Goal: Task Accomplishment & Management: Use online tool/utility

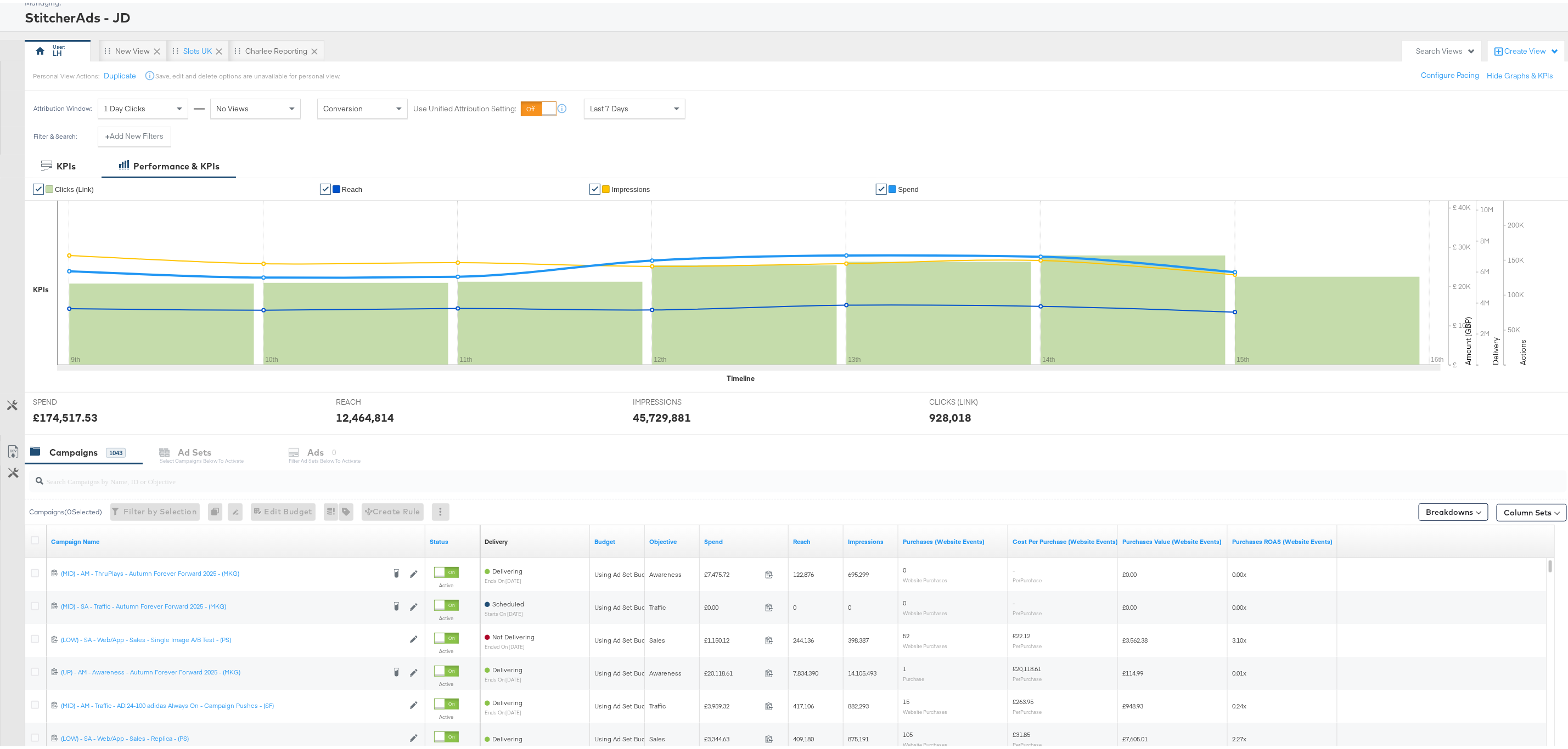
scroll to position [165, 0]
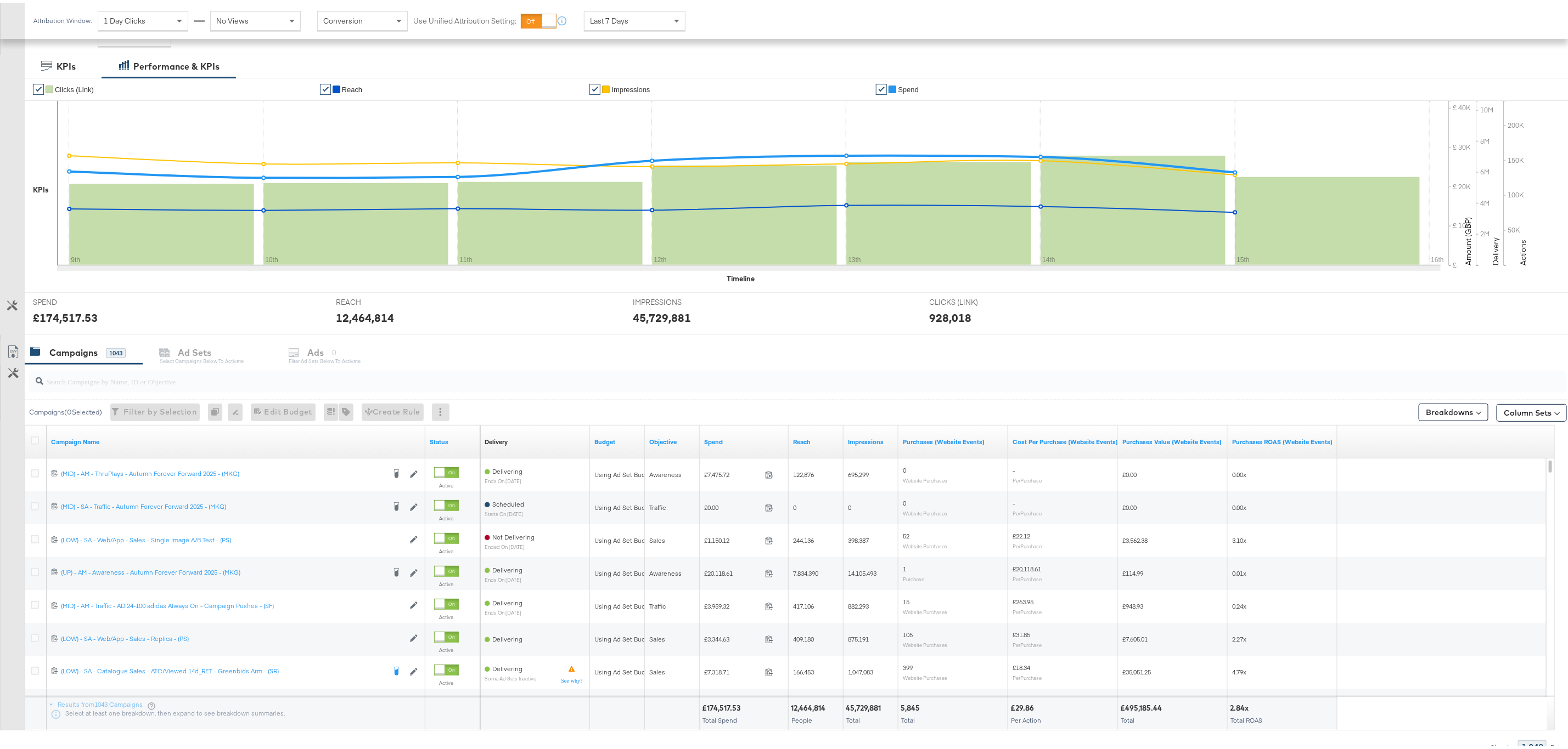
click at [211, 374] on input "search" at bounding box center [732, 374] width 1378 height 21
paste input "120234805687340215"
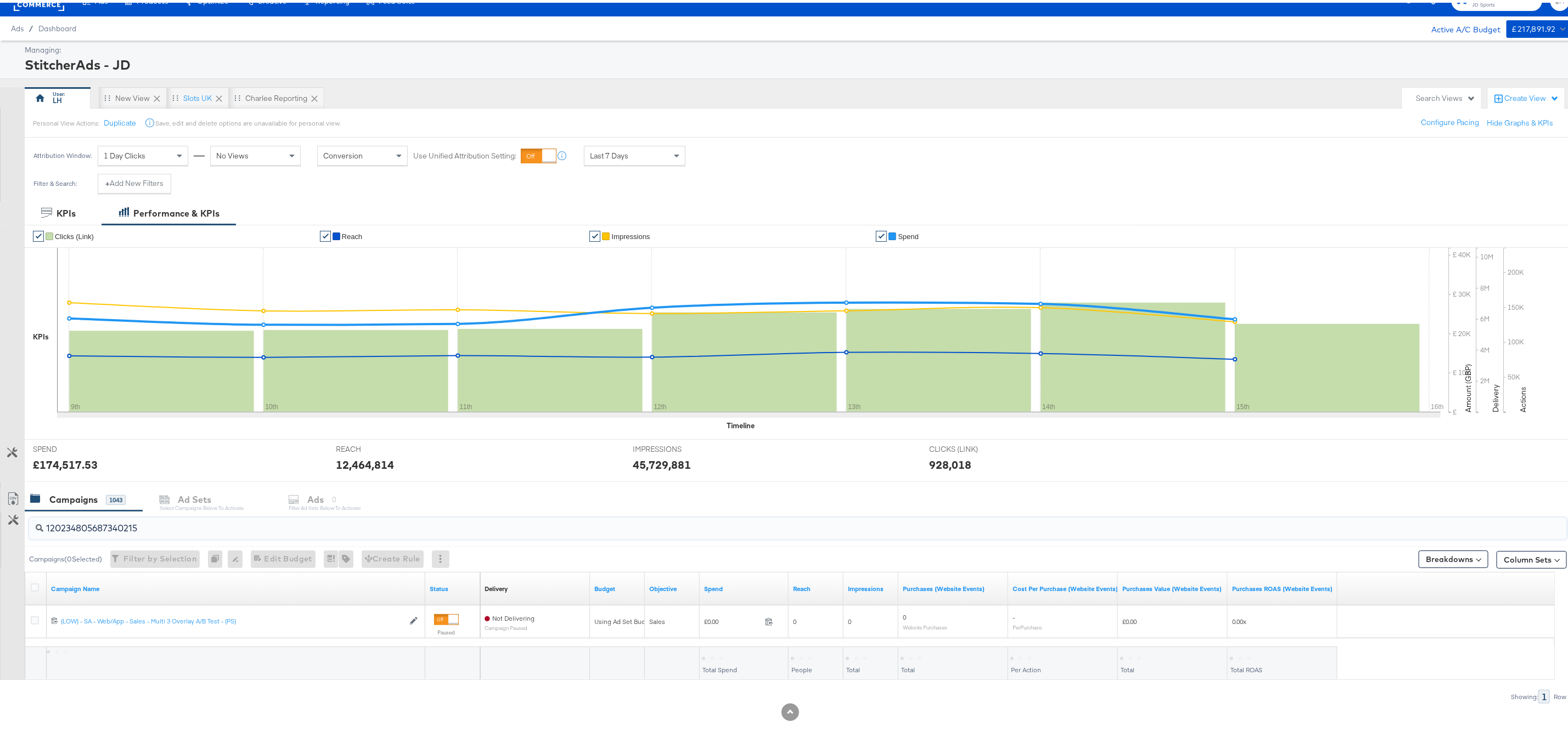
scroll to position [20, 0]
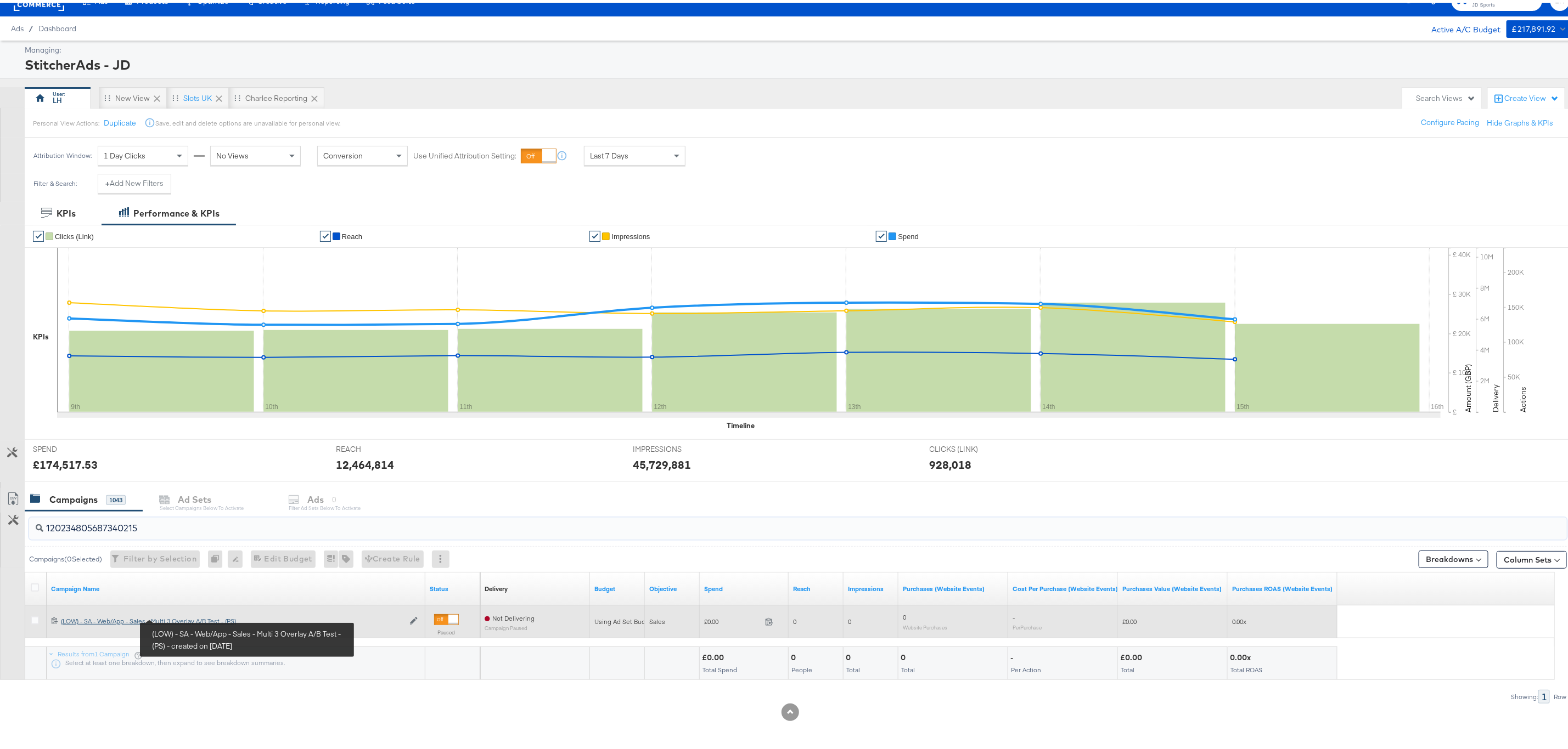
type input "120234805687340215"
click at [181, 616] on div "(LOW) - SA - Web/App - Sales - Multi 3 Overlay A/B Test - (PS) (LOW) - SA - Web…" at bounding box center [232, 619] width 343 height 9
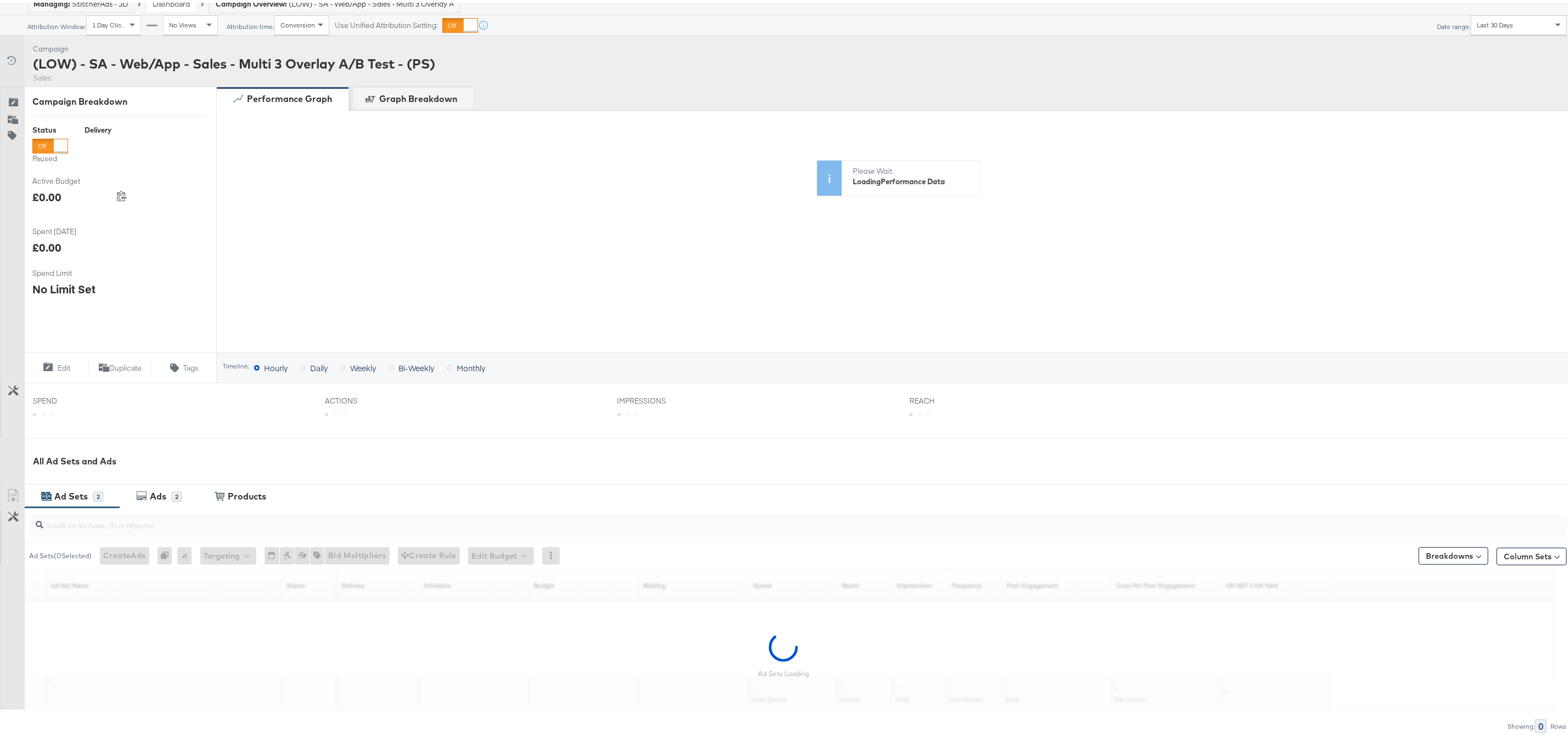
scroll to position [114, 0]
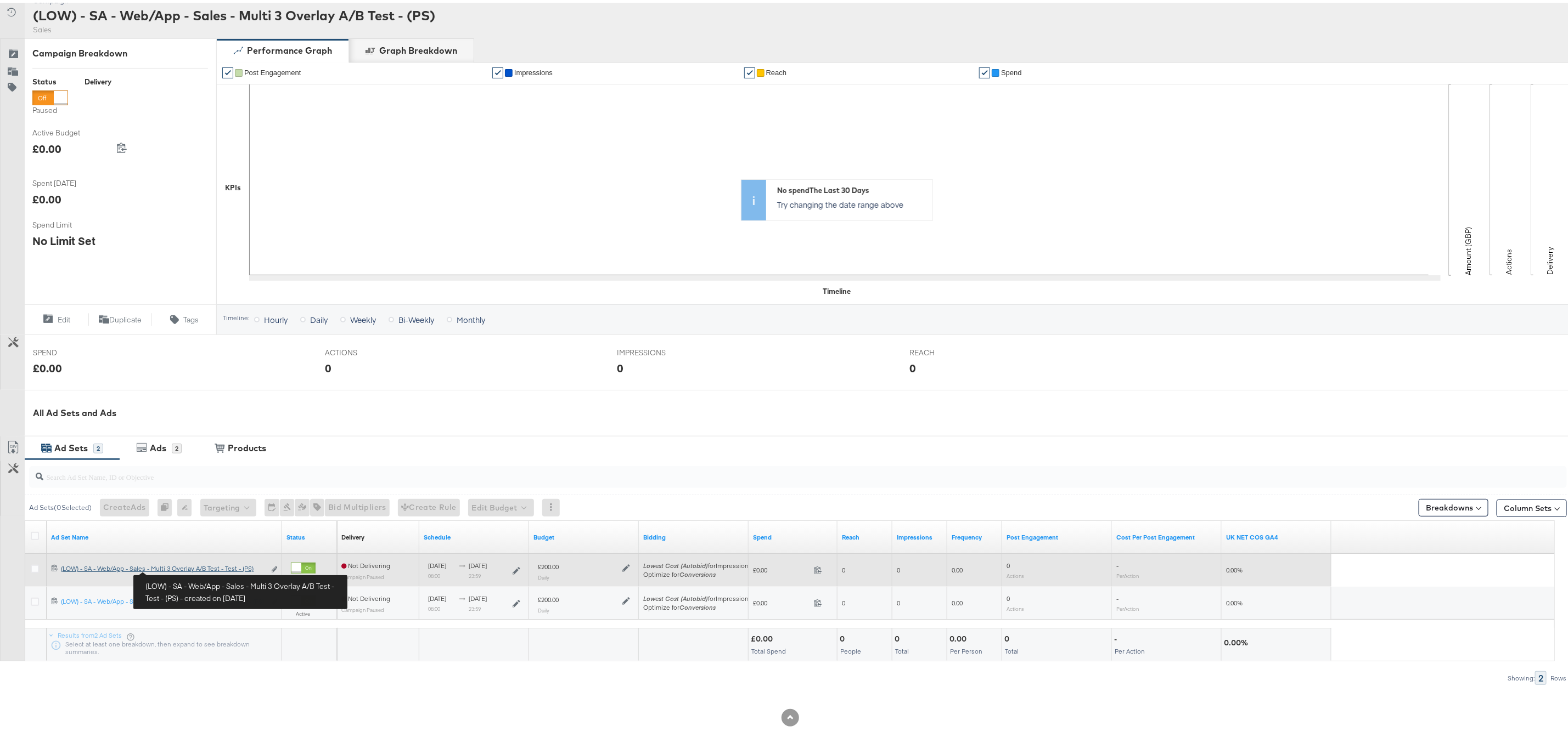
click at [174, 568] on div "(LOW) - SA - Web/App - Sales - Multi 3 Overlay A/B Test - Test - (PS) (LOW) - S…" at bounding box center [162, 566] width 204 height 9
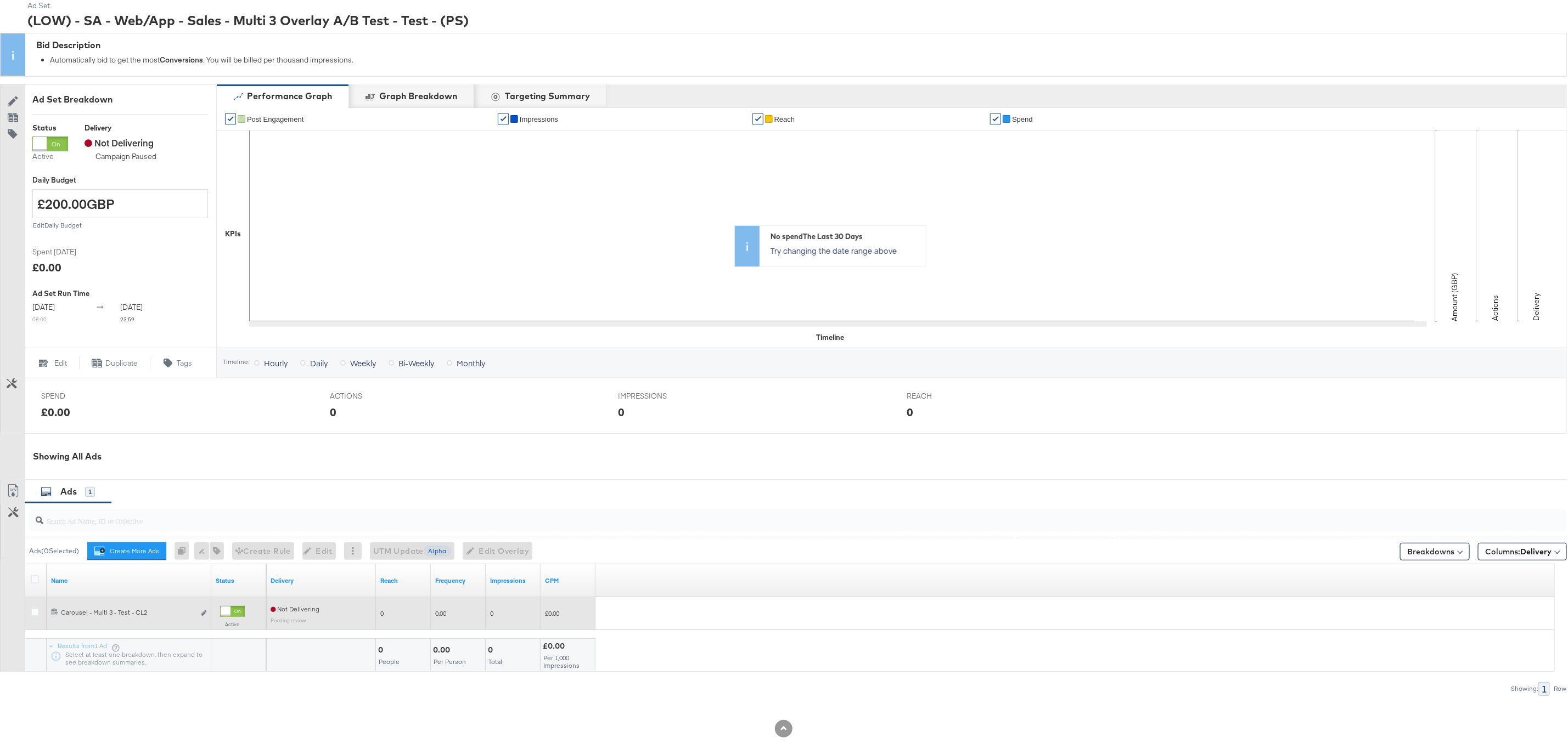
scroll to position [113, 0]
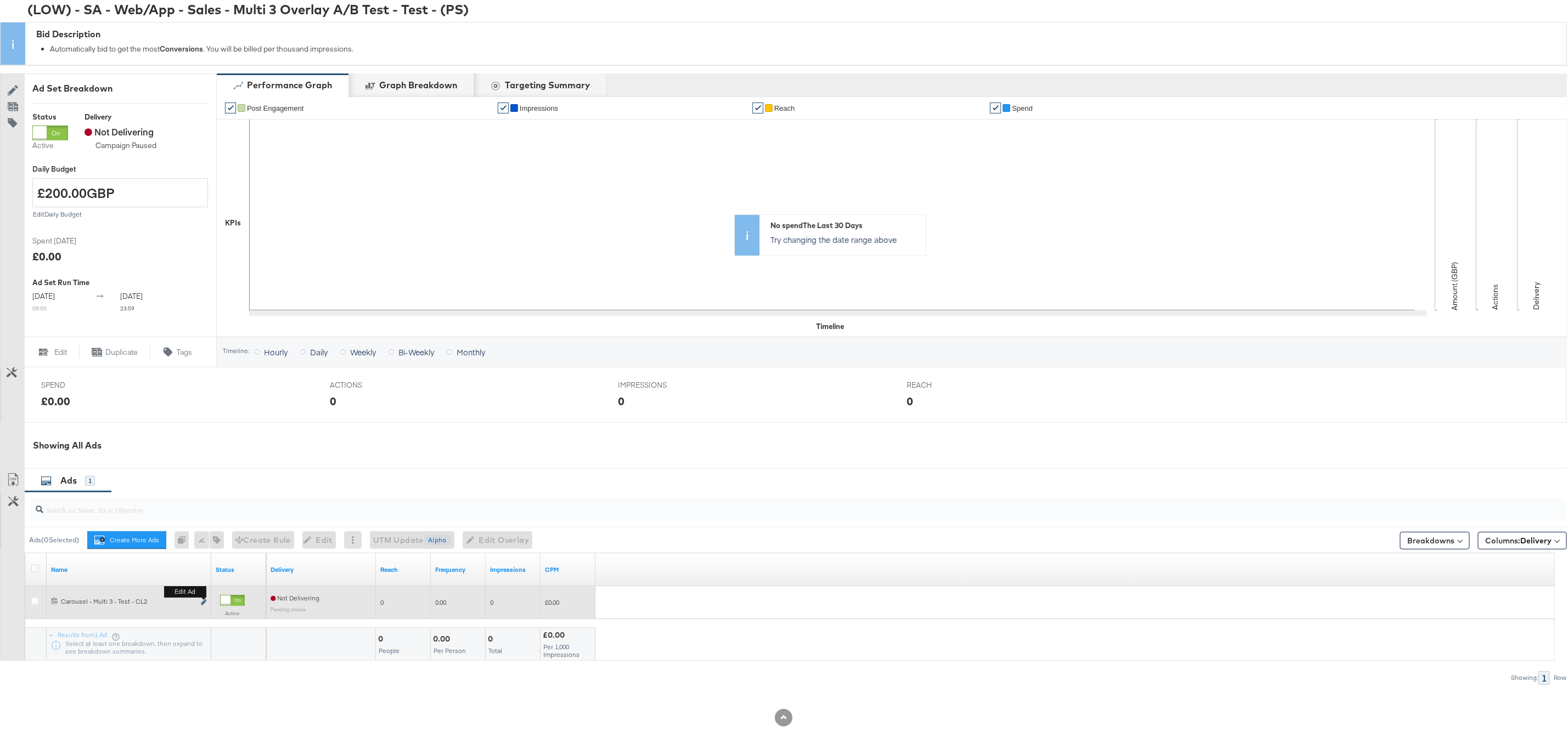
click at [203, 602] on icon "link" at bounding box center [203, 600] width 6 height 6
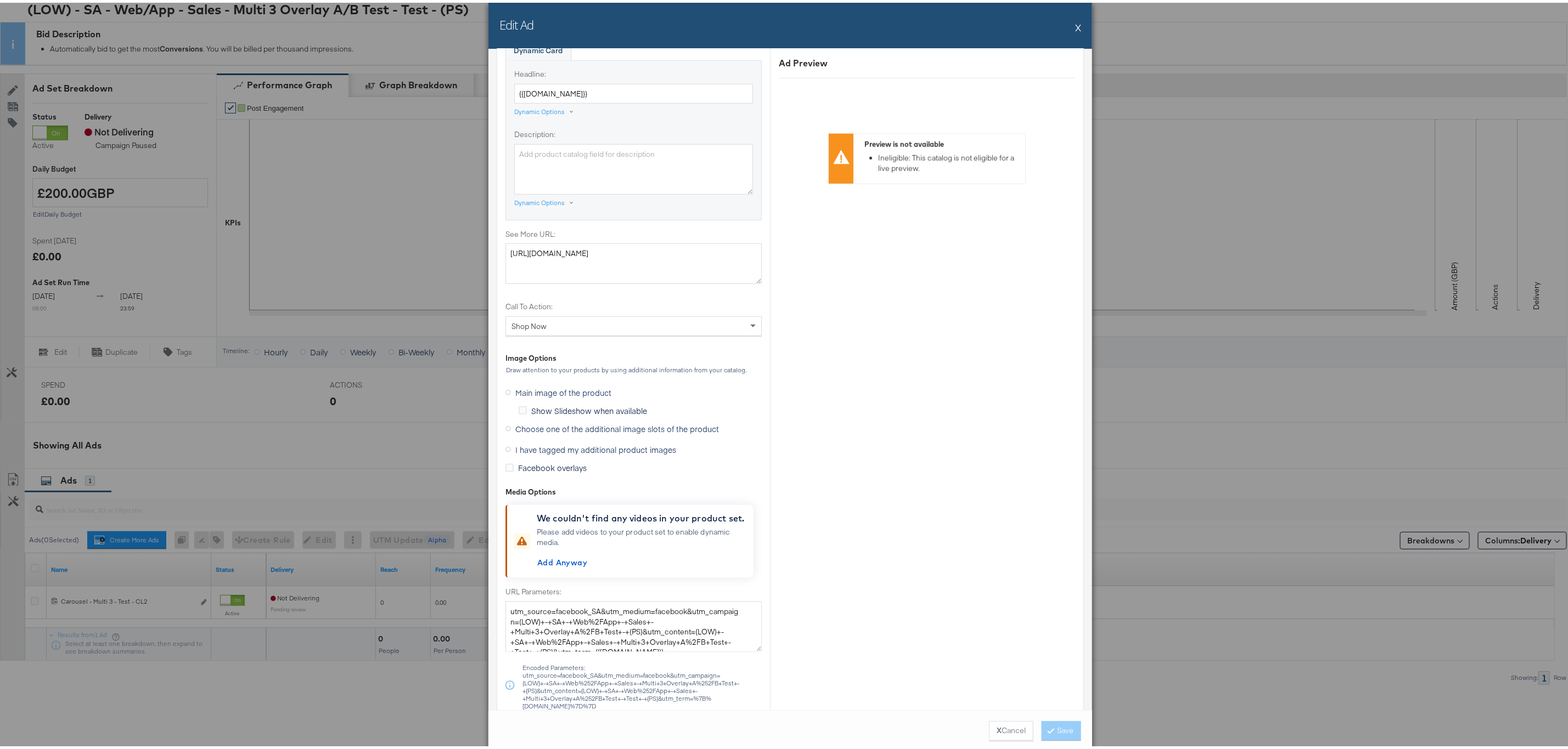
scroll to position [823, 0]
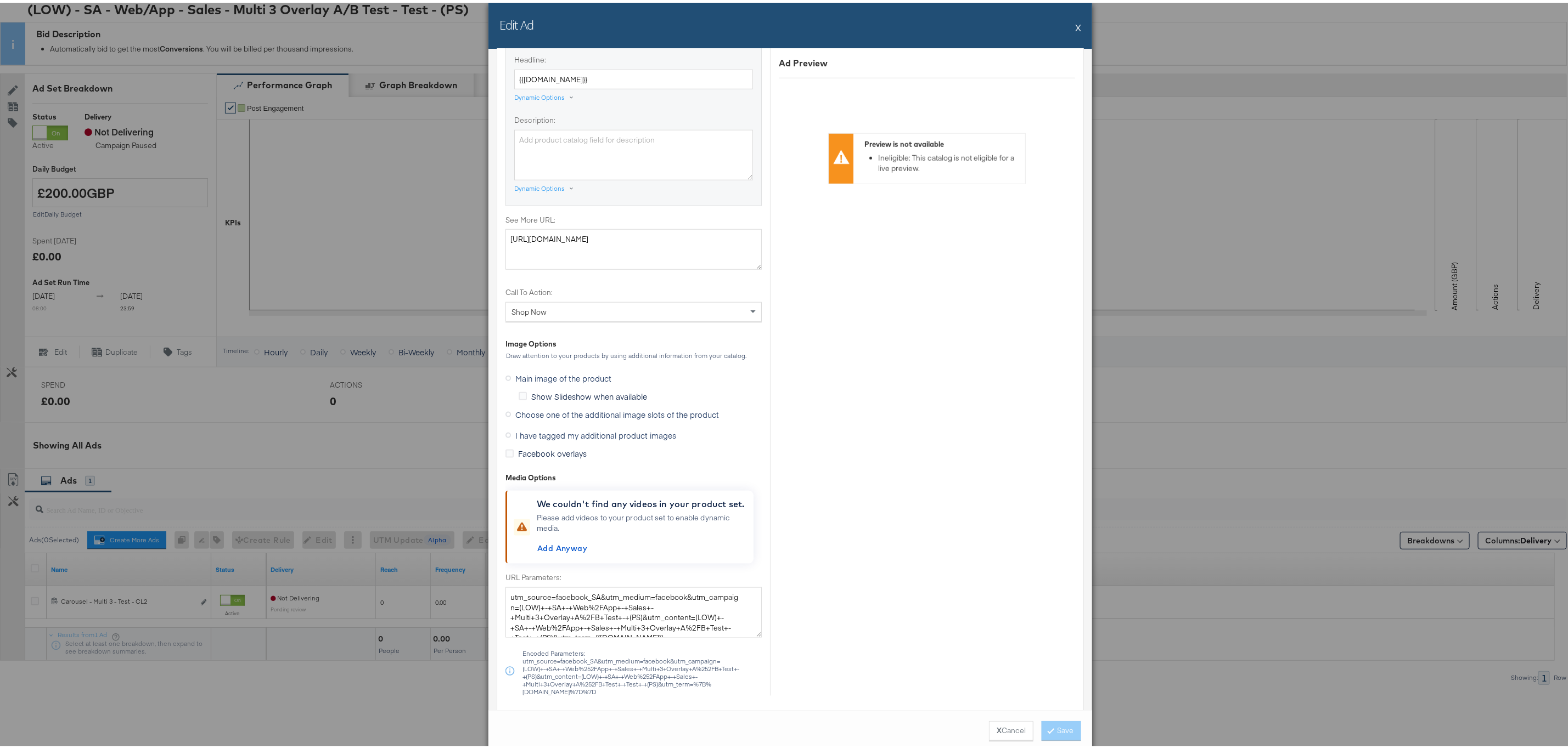
click at [626, 438] on span "I have tagged my additional product images" at bounding box center [596, 433] width 161 height 11
click at [0, 0] on input "I have tagged my additional product images" at bounding box center [0, 0] width 0 height 0
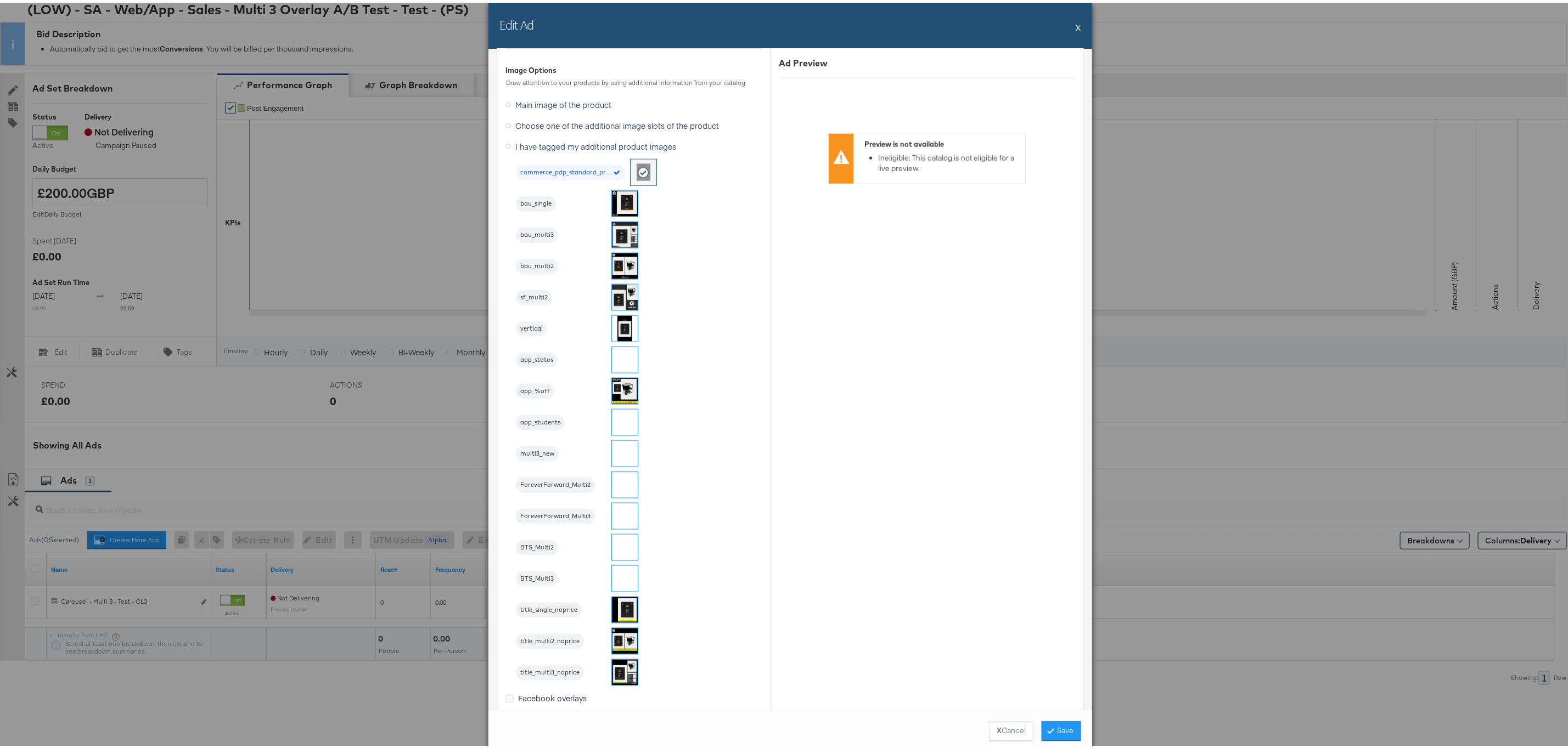
scroll to position [912, 0]
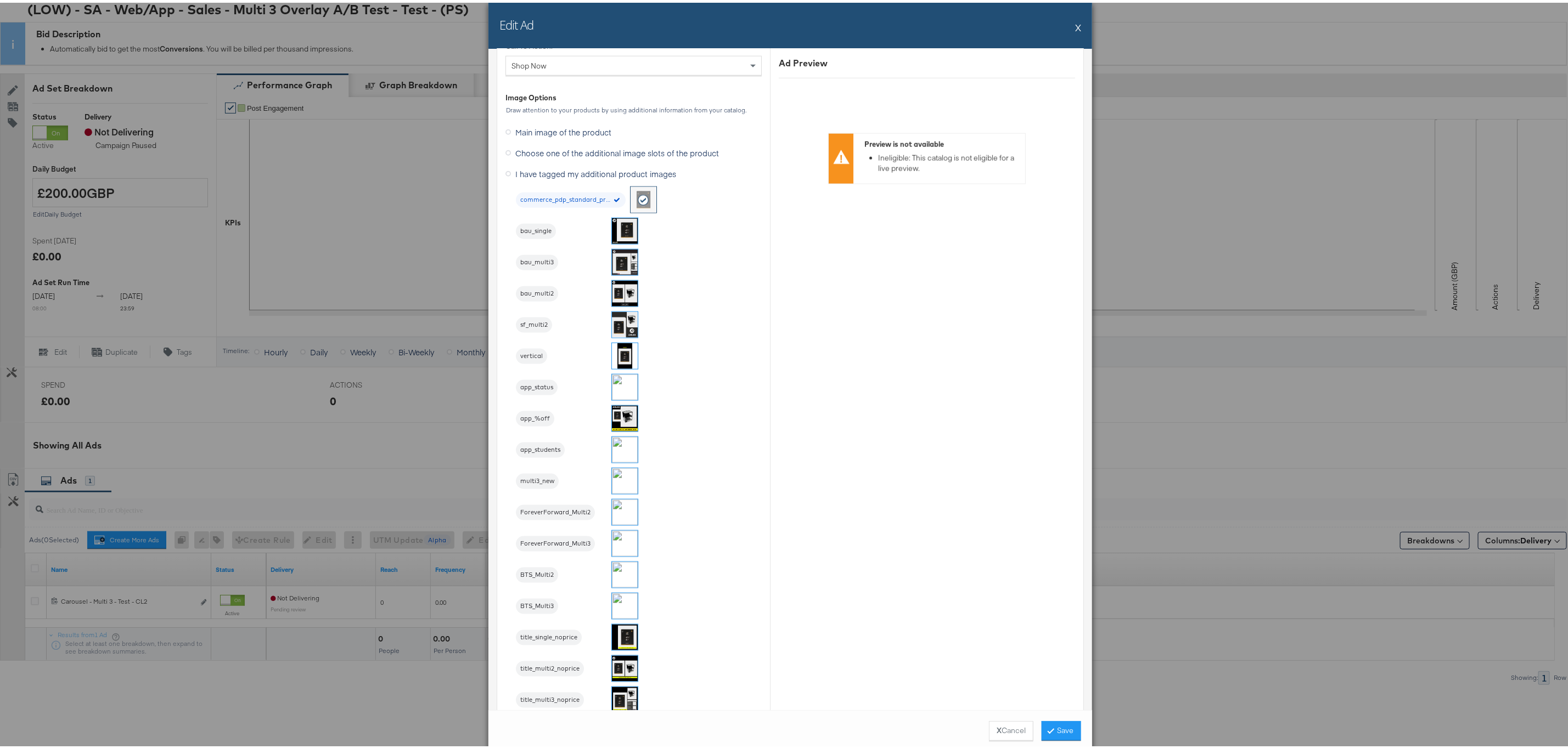
click at [617, 478] on img at bounding box center [625, 479] width 26 height 26
click at [1045, 731] on button "Save" at bounding box center [1061, 728] width 40 height 20
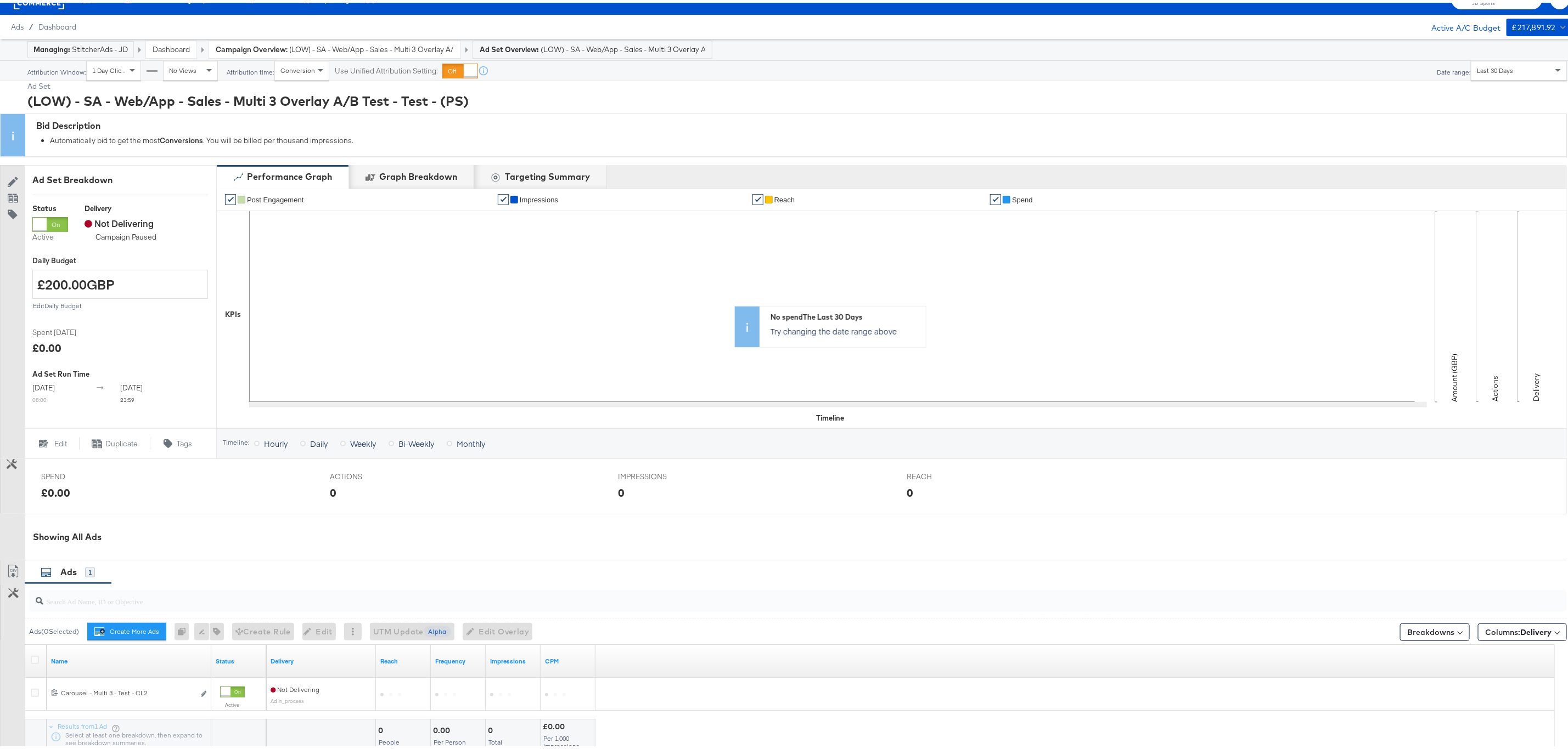
scroll to position [0, 0]
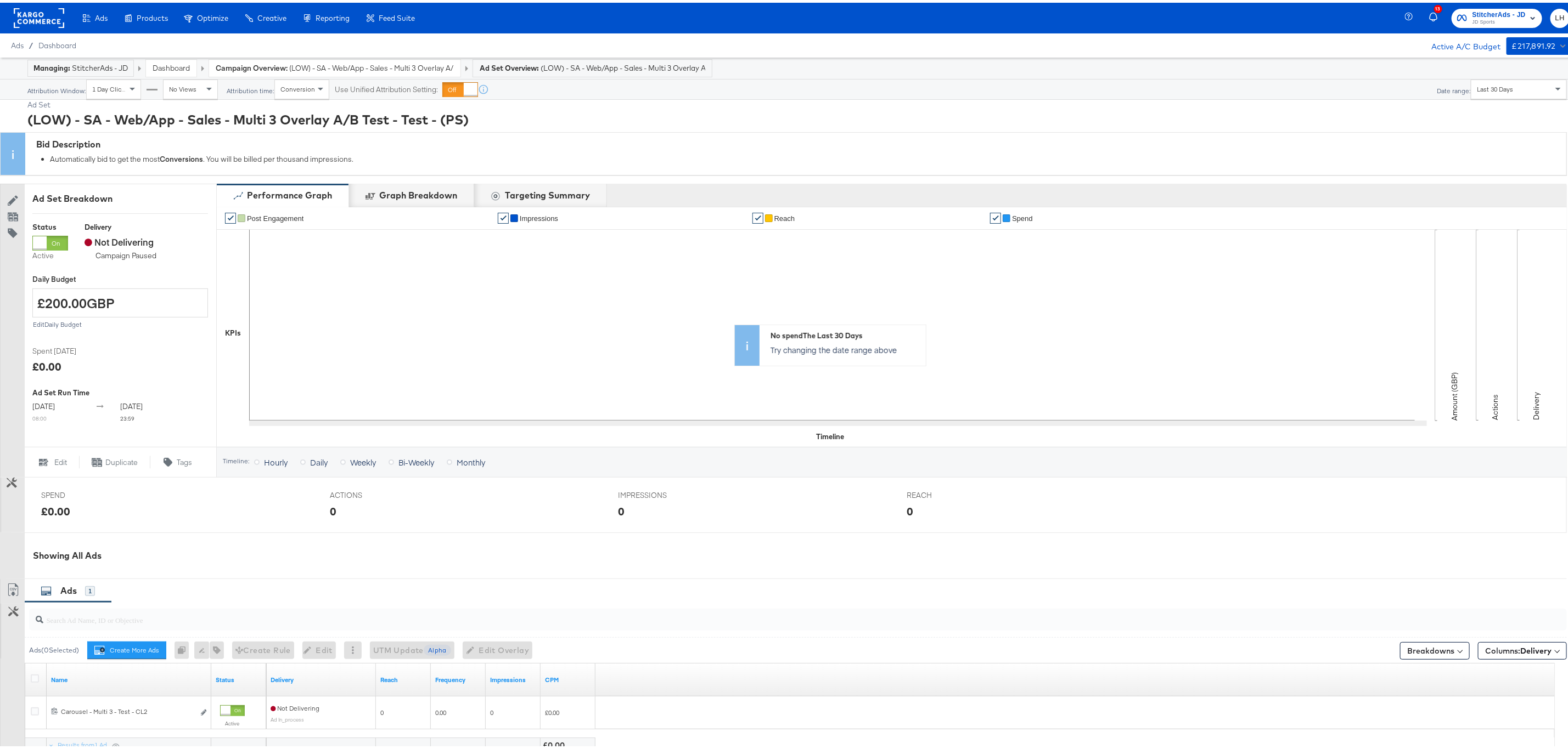
click at [252, 64] on strong "Campaign Overview:" at bounding box center [251, 65] width 72 height 10
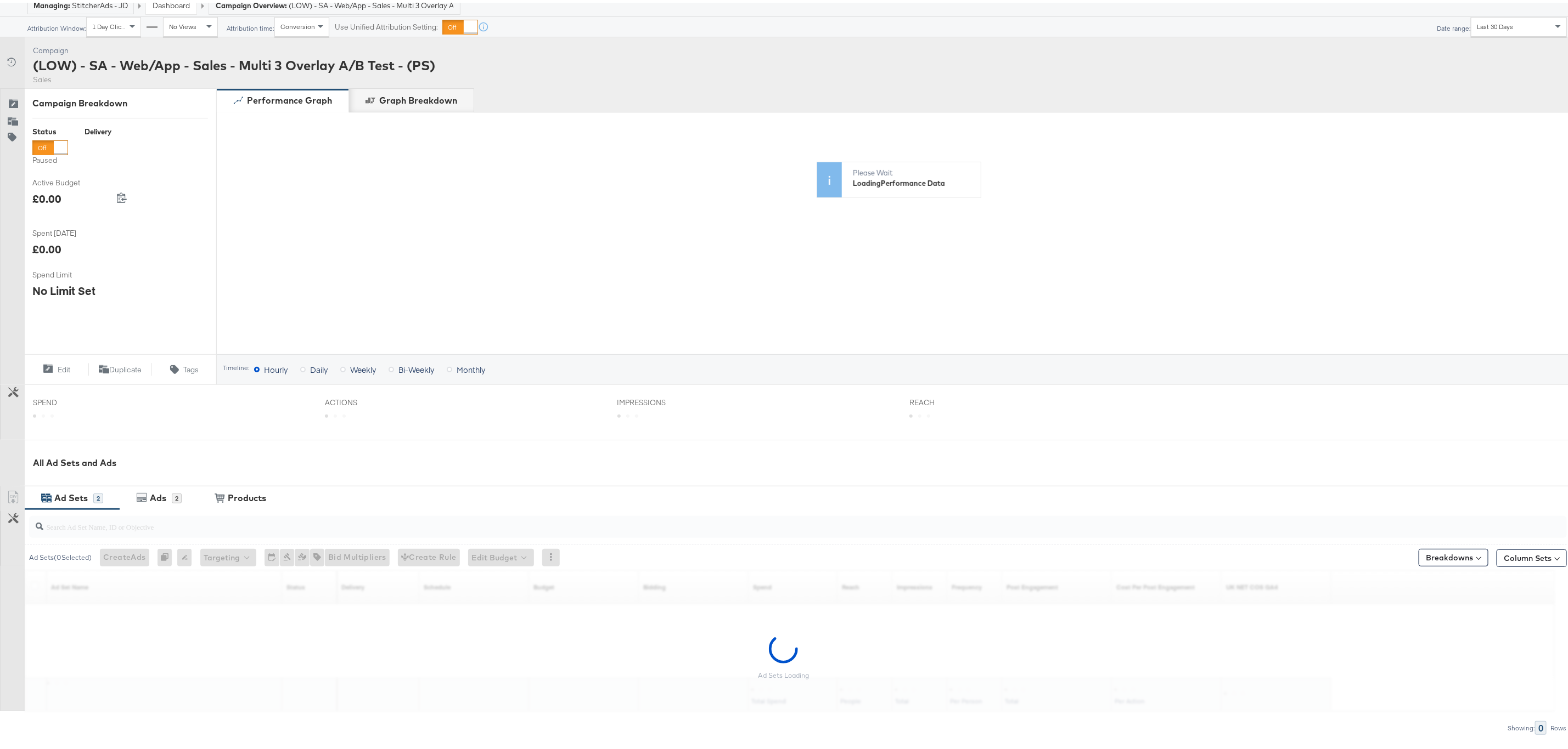
scroll to position [114, 0]
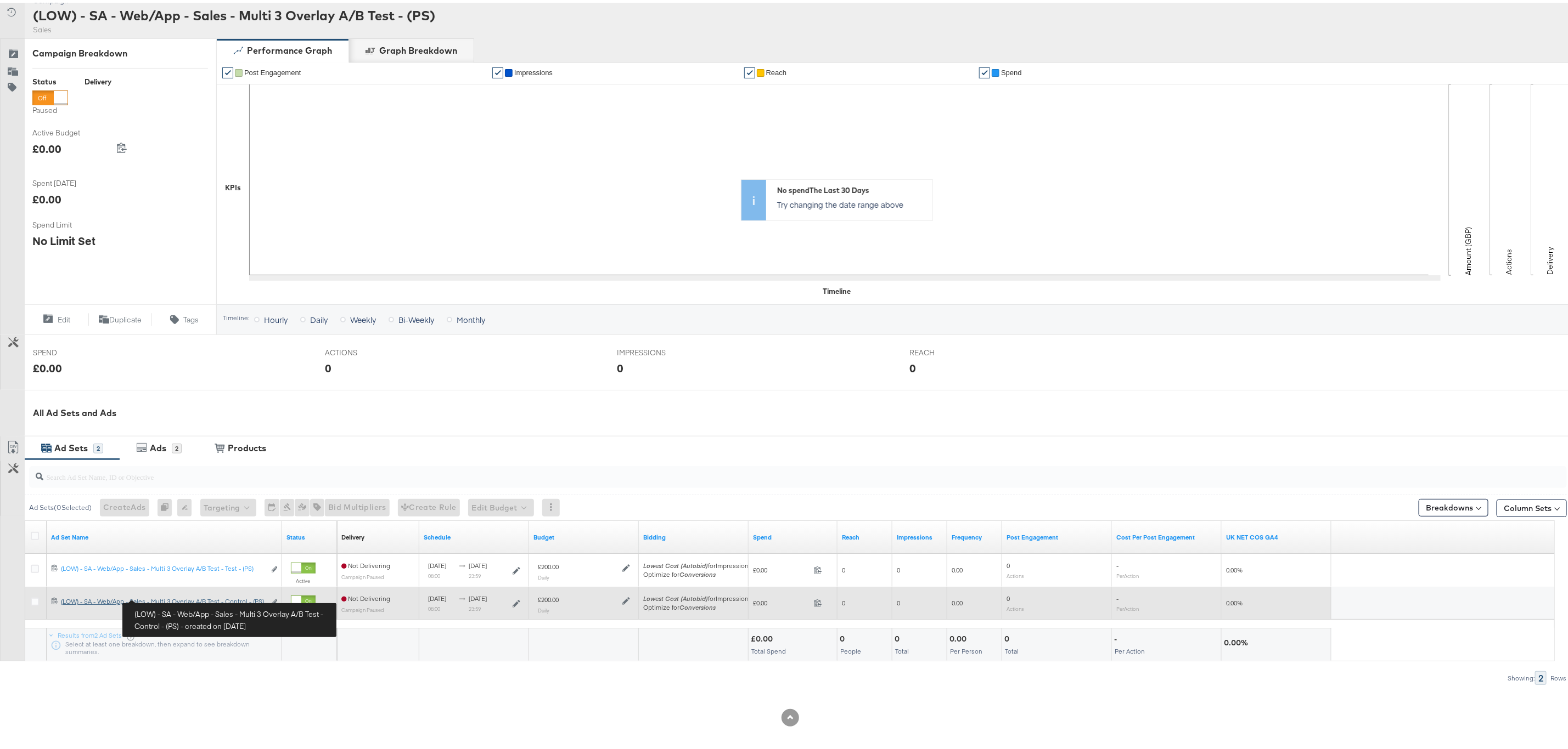
click at [163, 595] on div "(LOW) - SA - Web/App - Sales - Multi 3 Overlay A/B Test - Control - (PS) (LOW) …" at bounding box center [162, 599] width 204 height 9
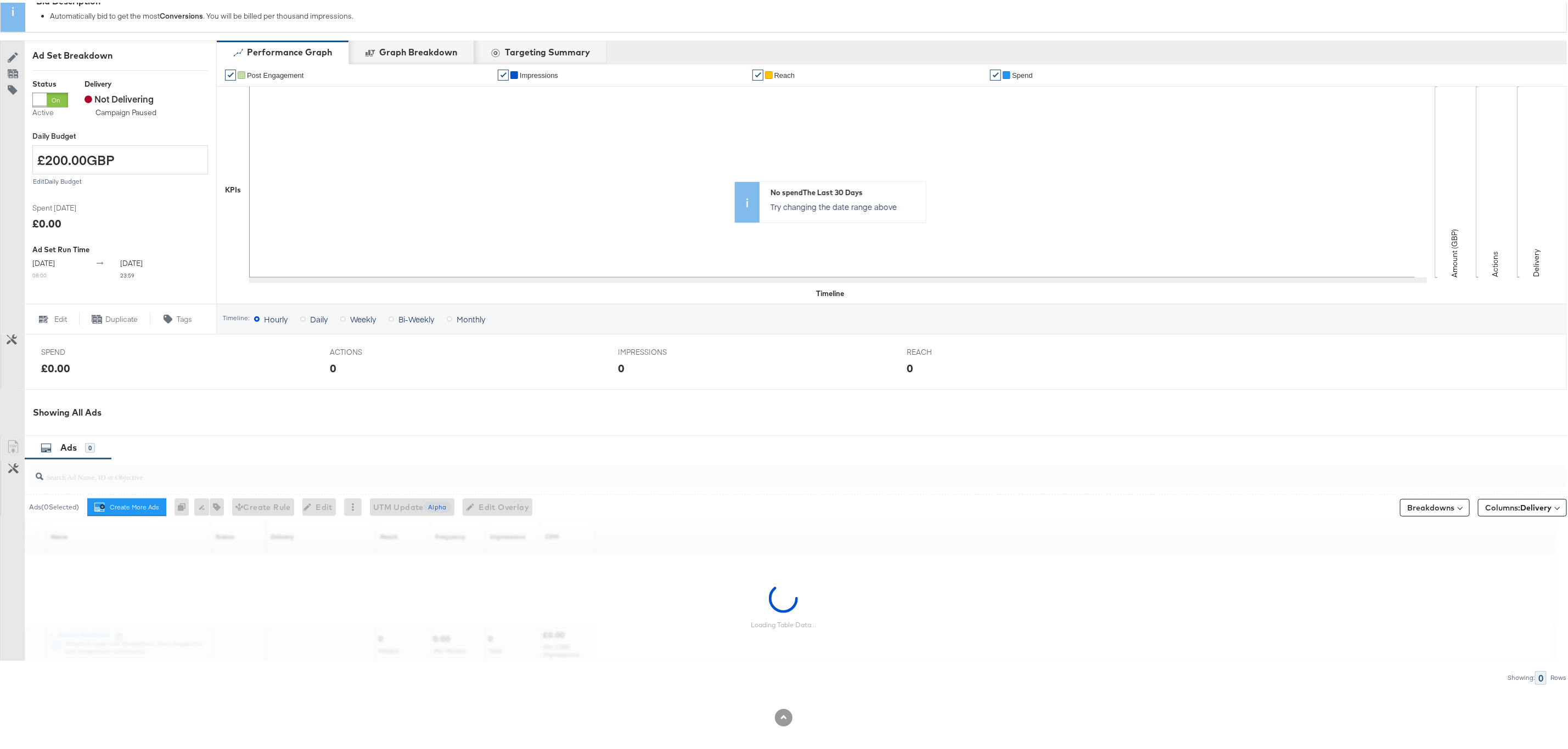
scroll to position [113, 0]
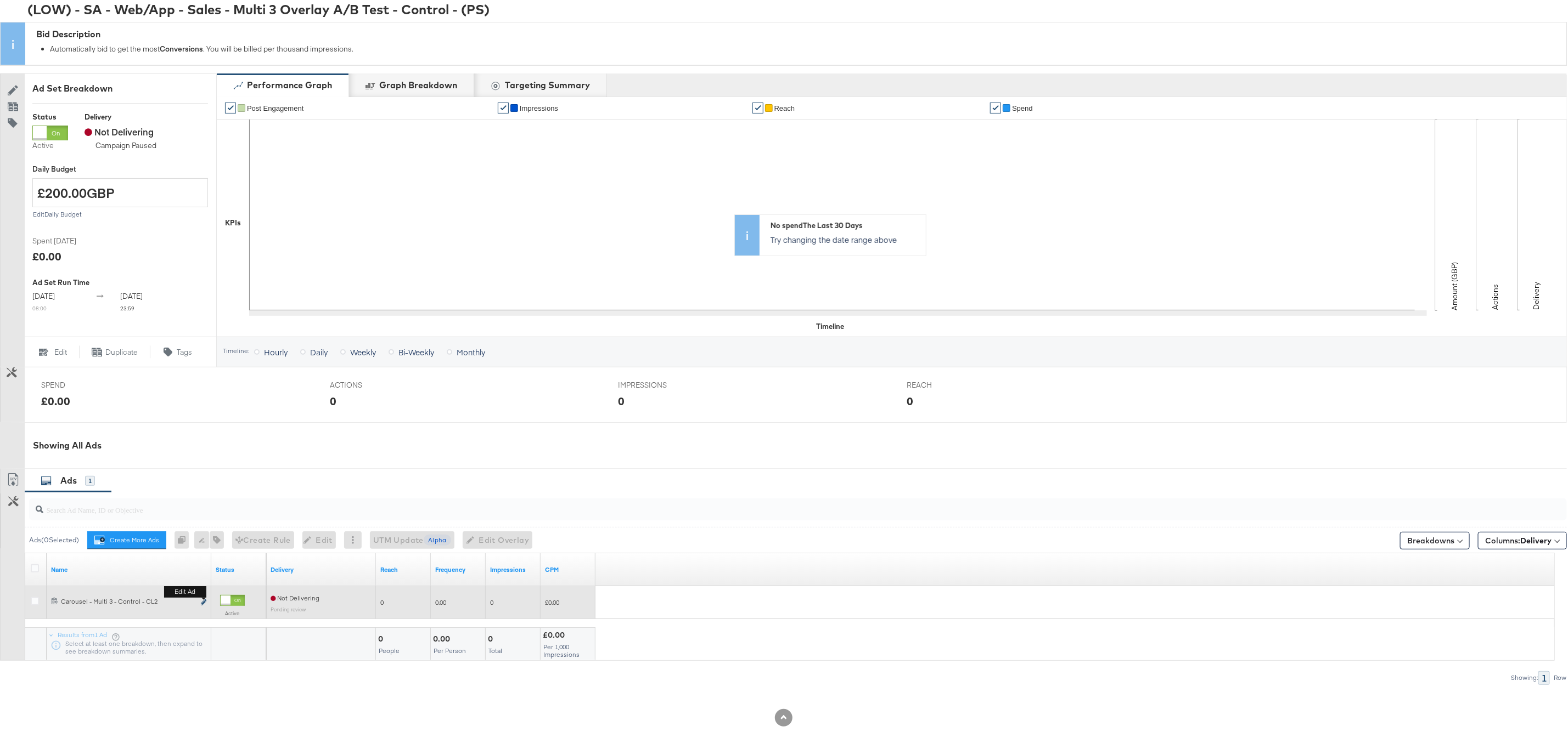
click at [203, 600] on icon "link" at bounding box center [203, 600] width 6 height 6
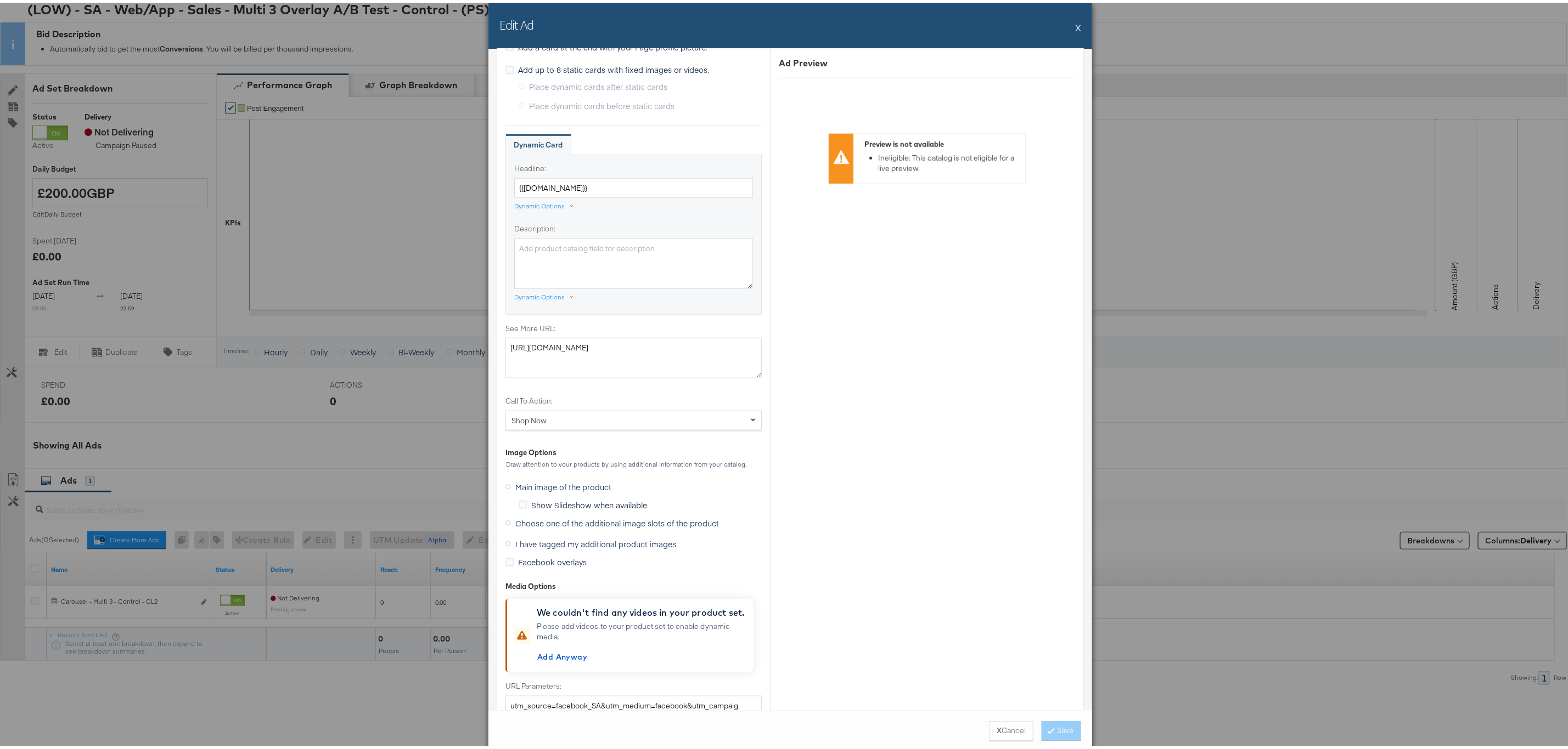
scroll to position [823, 0]
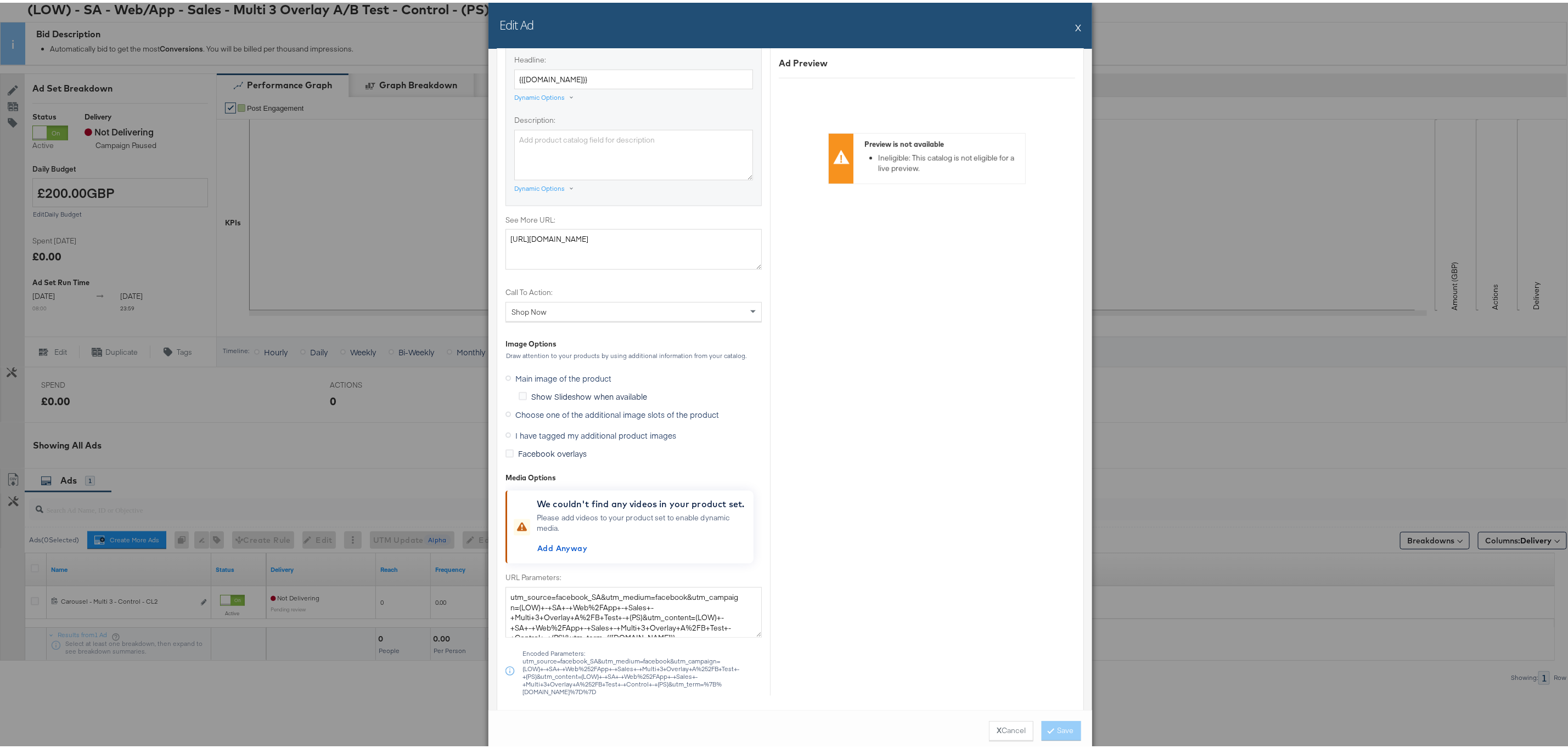
click at [616, 434] on span "I have tagged my additional product images" at bounding box center [596, 433] width 161 height 11
click at [0, 0] on input "I have tagged my additional product images" at bounding box center [0, 0] width 0 height 0
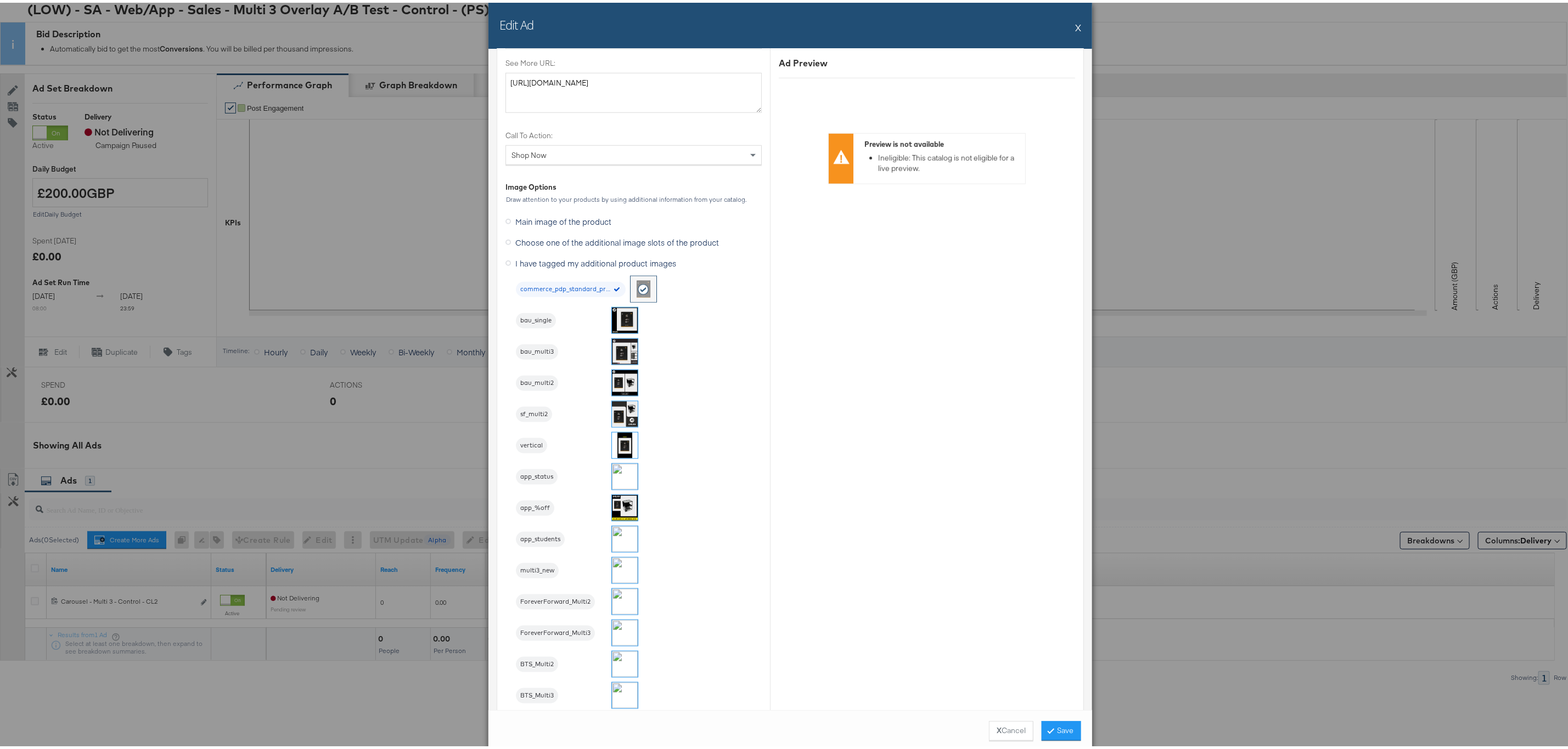
scroll to position [665, 0]
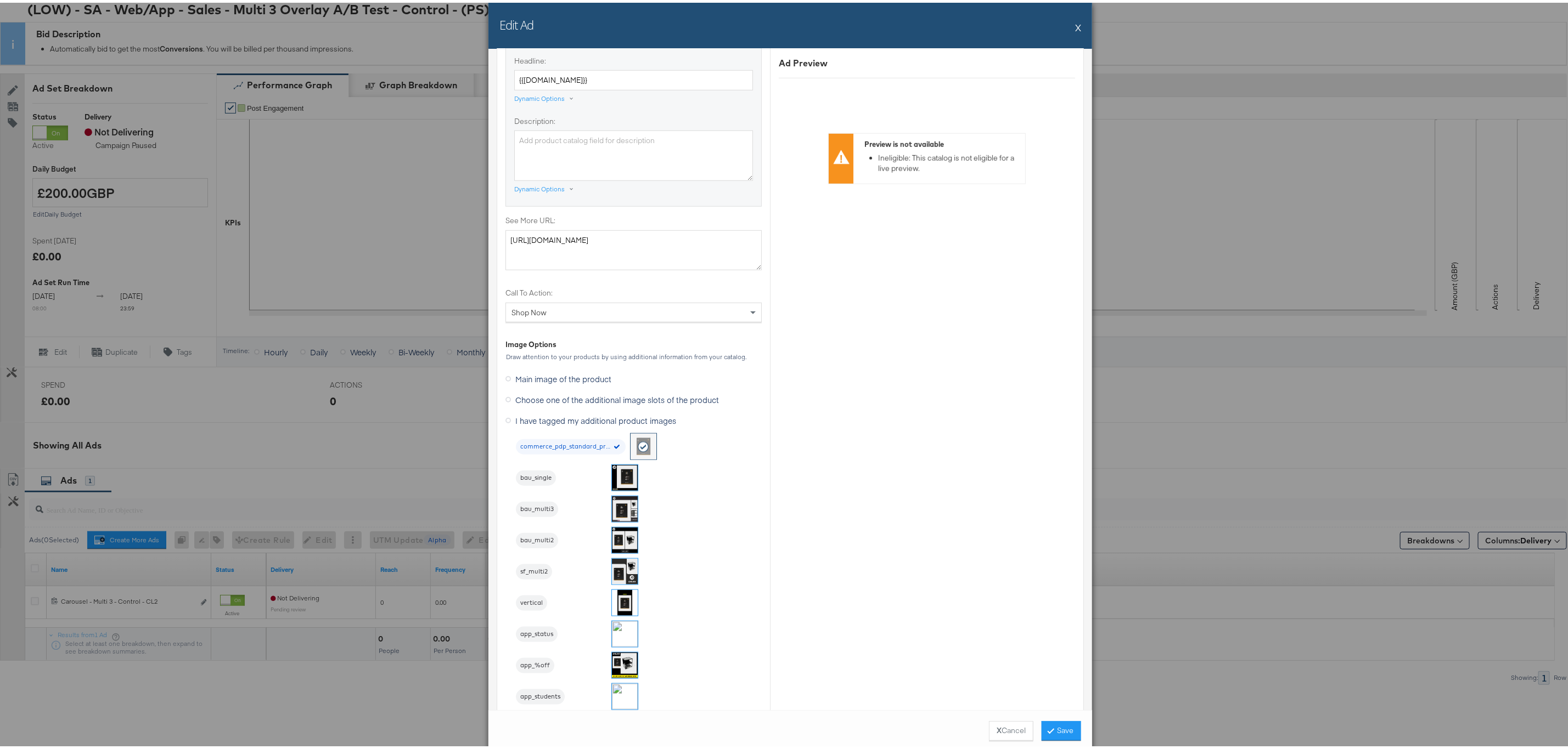
click at [615, 514] on img at bounding box center [625, 507] width 26 height 26
click at [1061, 741] on div "X Cancel Save" at bounding box center [790, 728] width 604 height 42
click at [1061, 736] on button "Save" at bounding box center [1061, 728] width 40 height 20
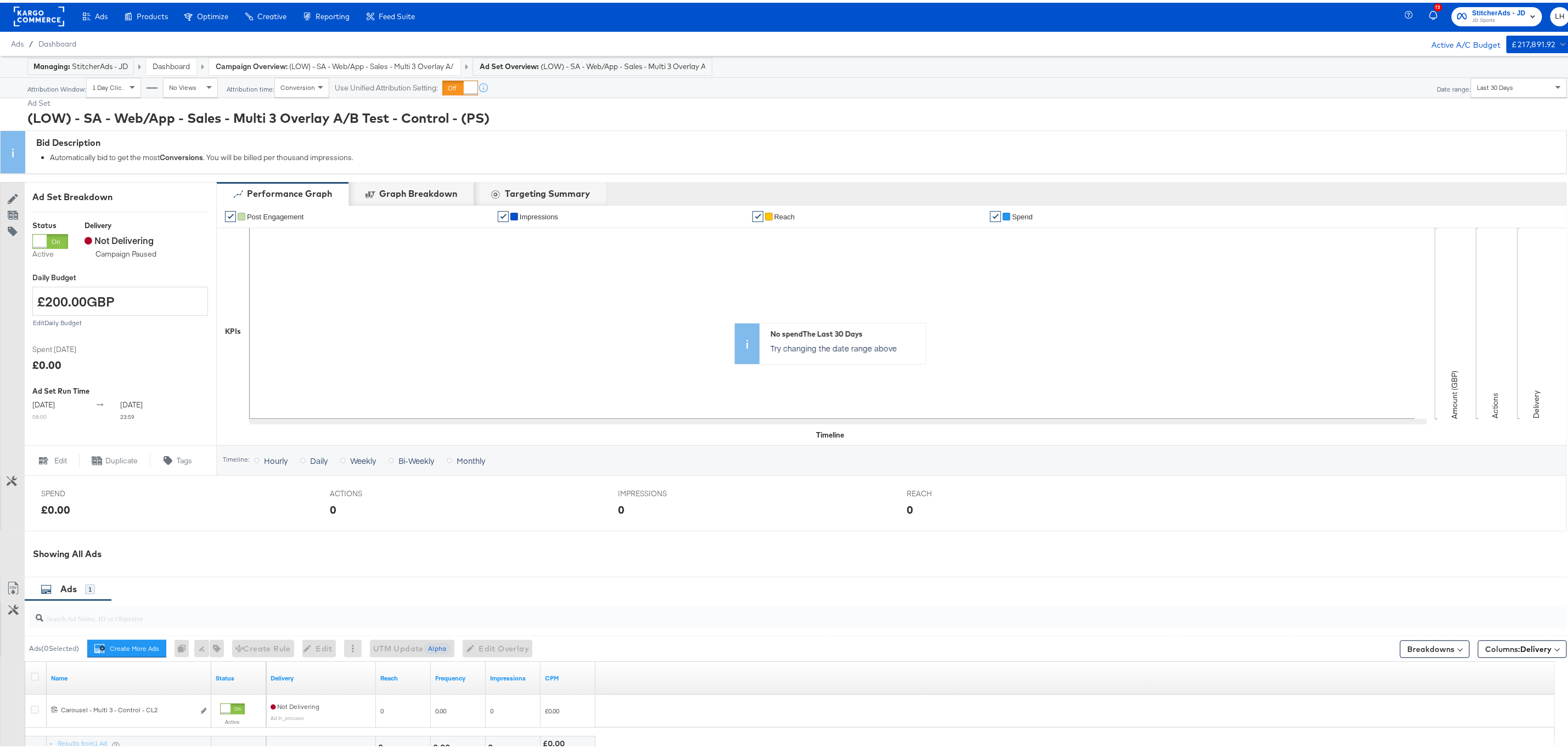
scroll to position [0, 0]
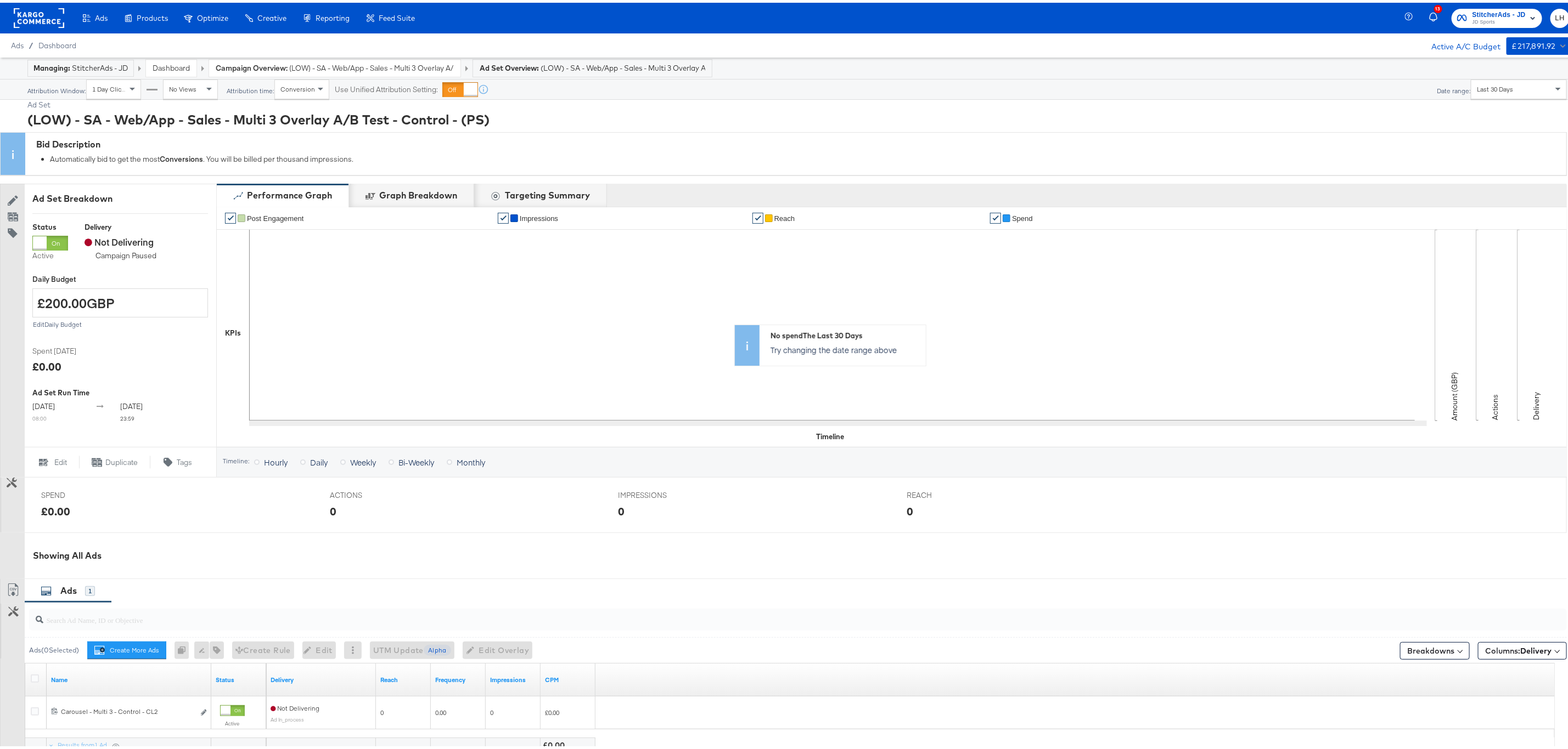
click at [345, 66] on span "(LOW) - SA - Web/App - Sales - Multi 3 Overlay A/B Test - (PS)" at bounding box center [371, 65] width 165 height 10
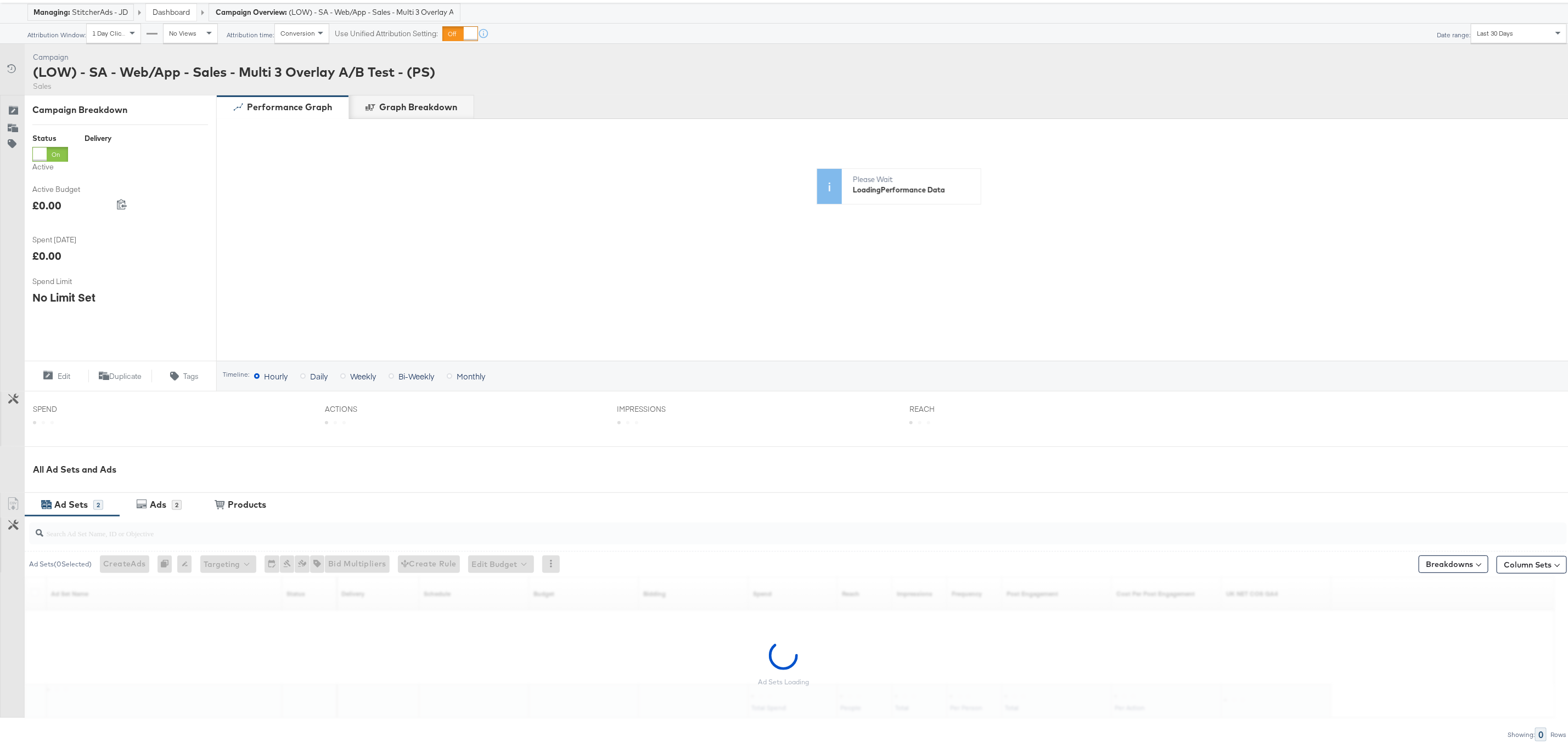
scroll to position [114, 0]
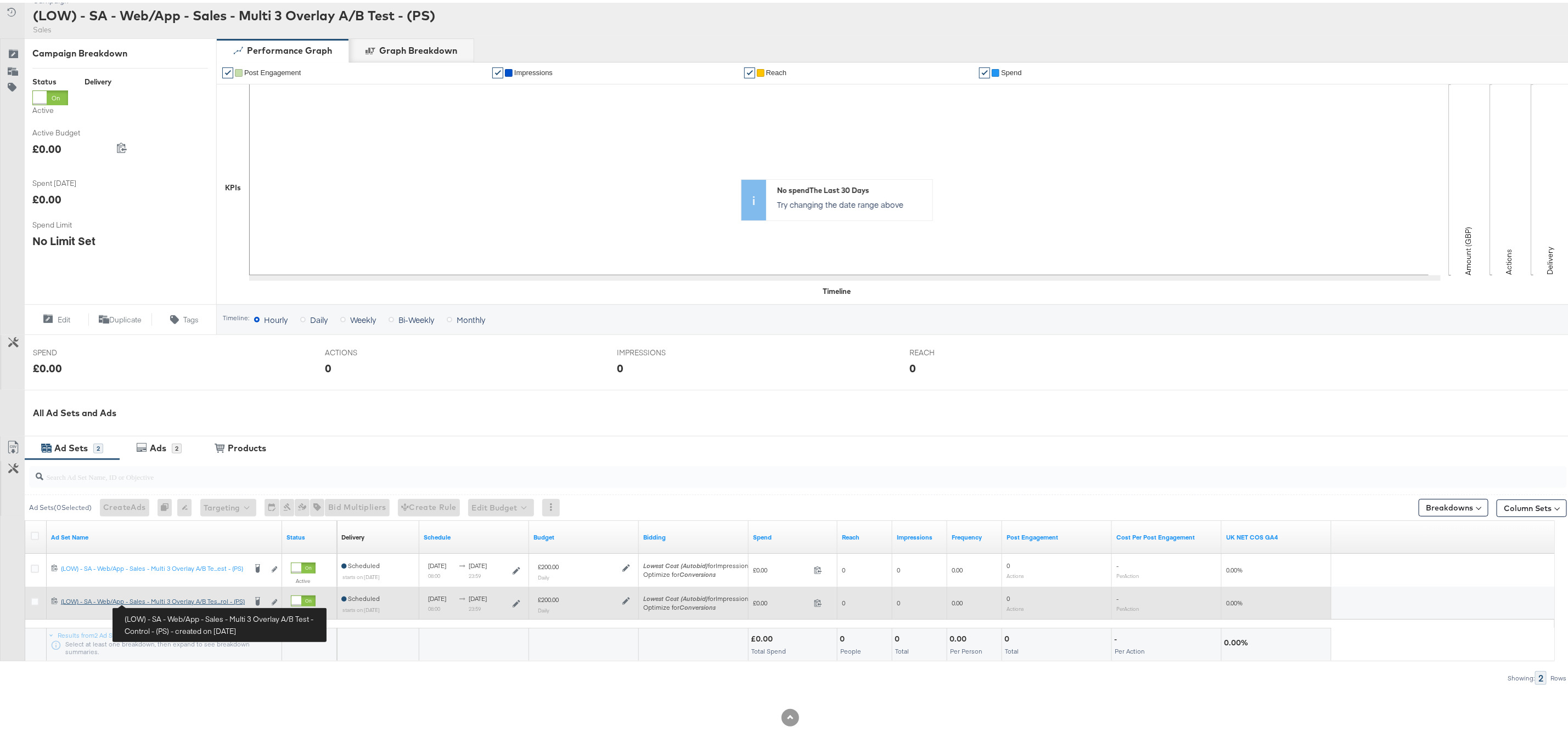
click at [154, 600] on div "(LOW) - SA - Web/App - Sales - Multi 3 Overlay A/B Test - Control - (PS) (LOW) …" at bounding box center [153, 599] width 185 height 9
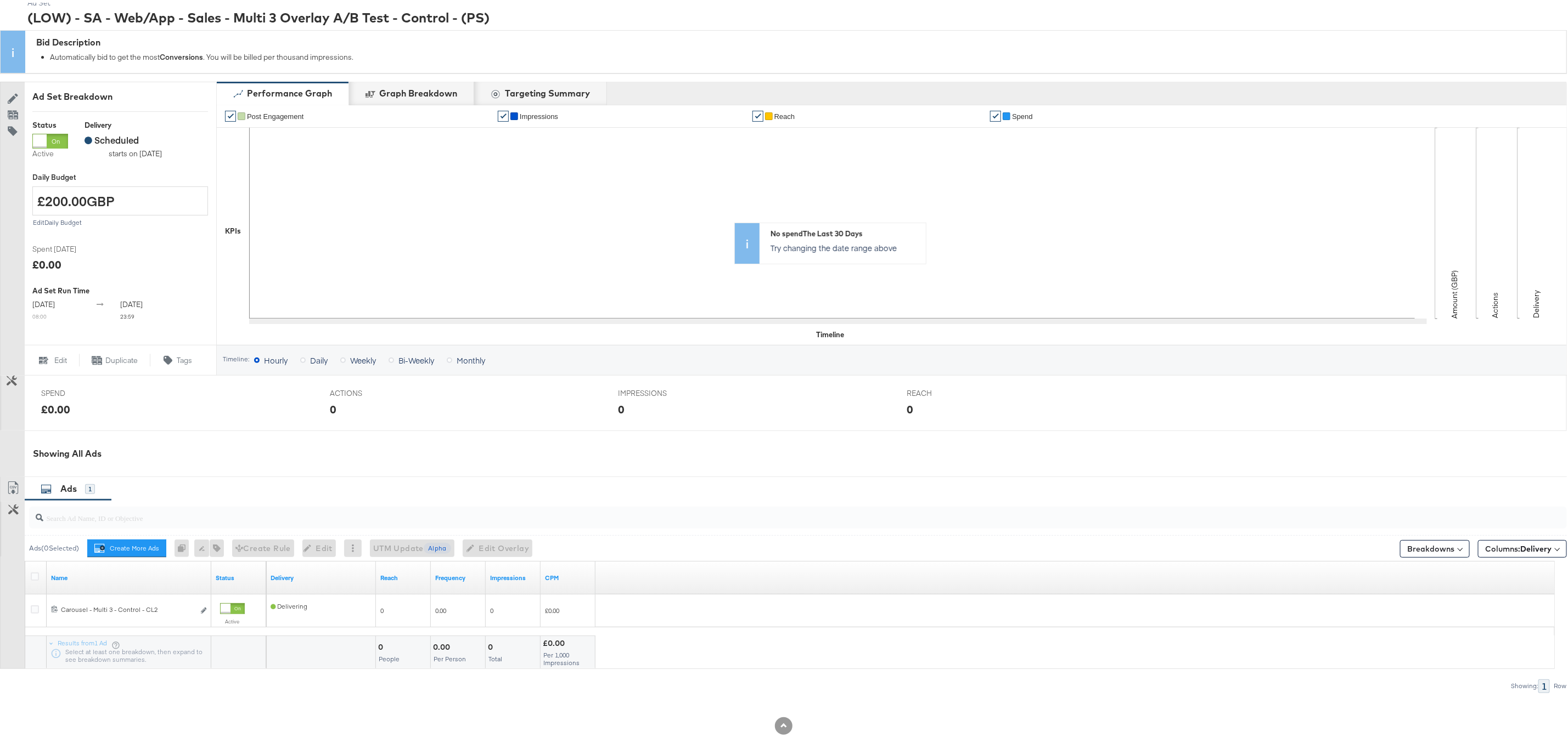
scroll to position [113, 0]
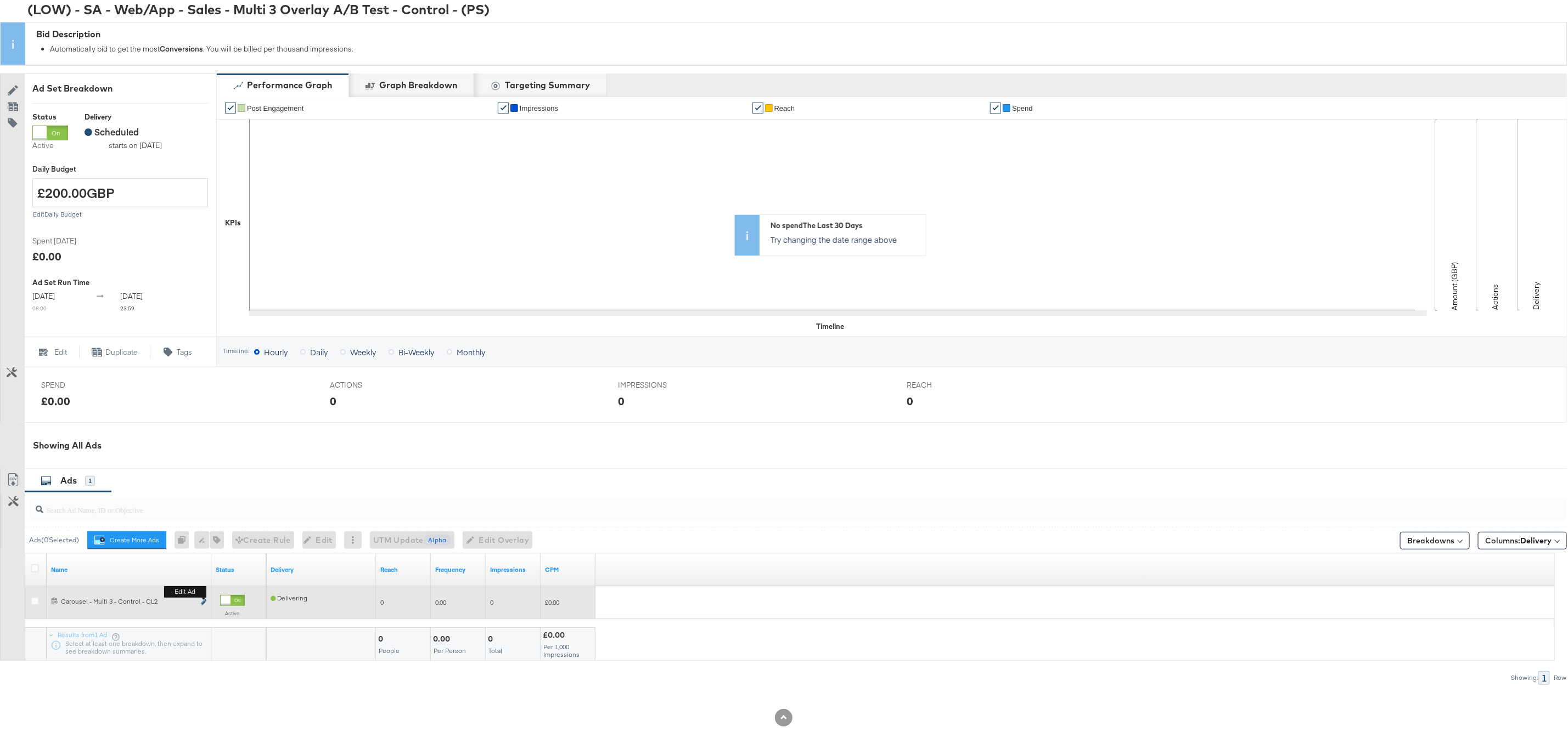
click at [203, 600] on icon "link" at bounding box center [203, 600] width 6 height 6
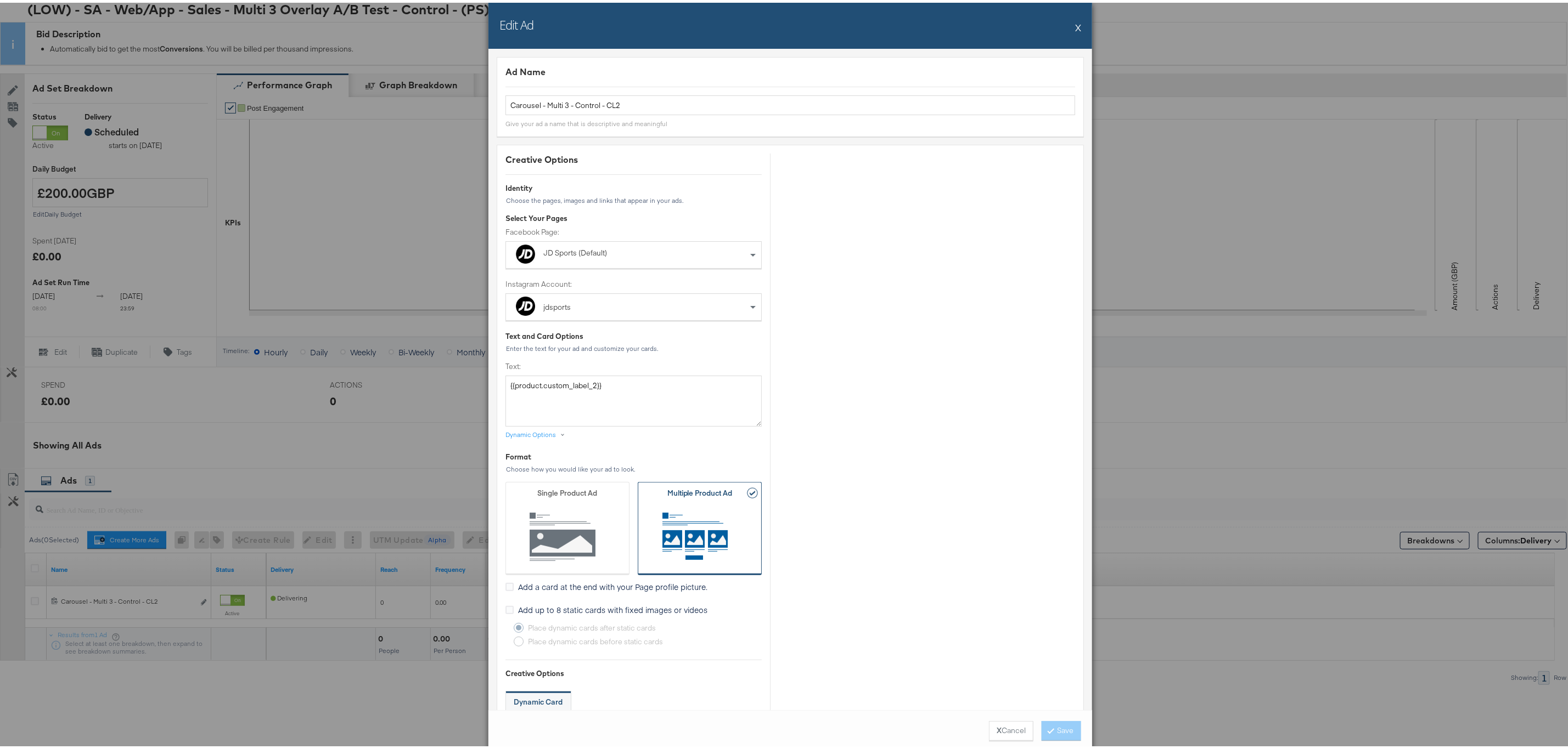
click at [1075, 29] on button "X" at bounding box center [1078, 24] width 6 height 22
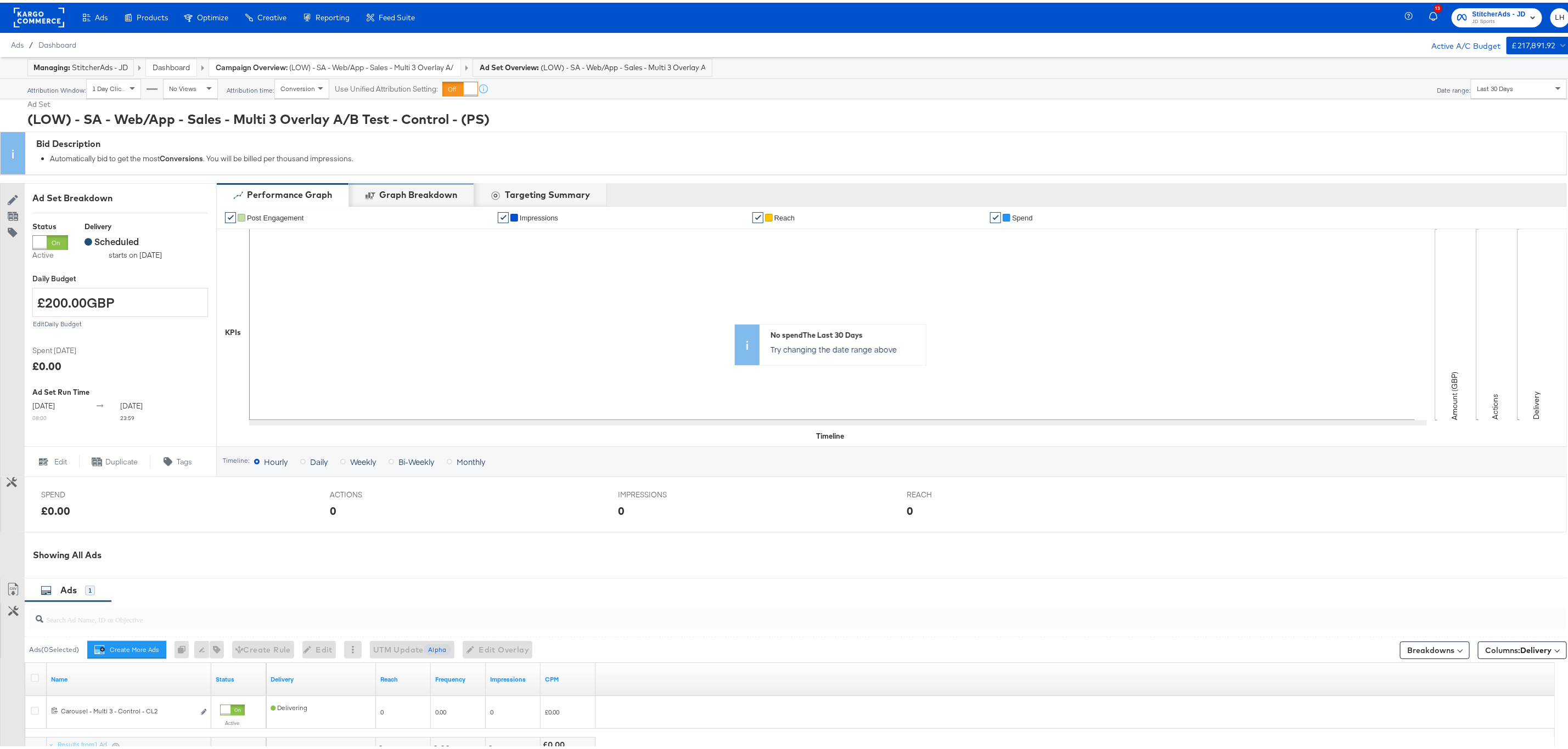
scroll to position [0, 0]
click at [247, 65] on strong "Campaign Overview:" at bounding box center [251, 65] width 72 height 10
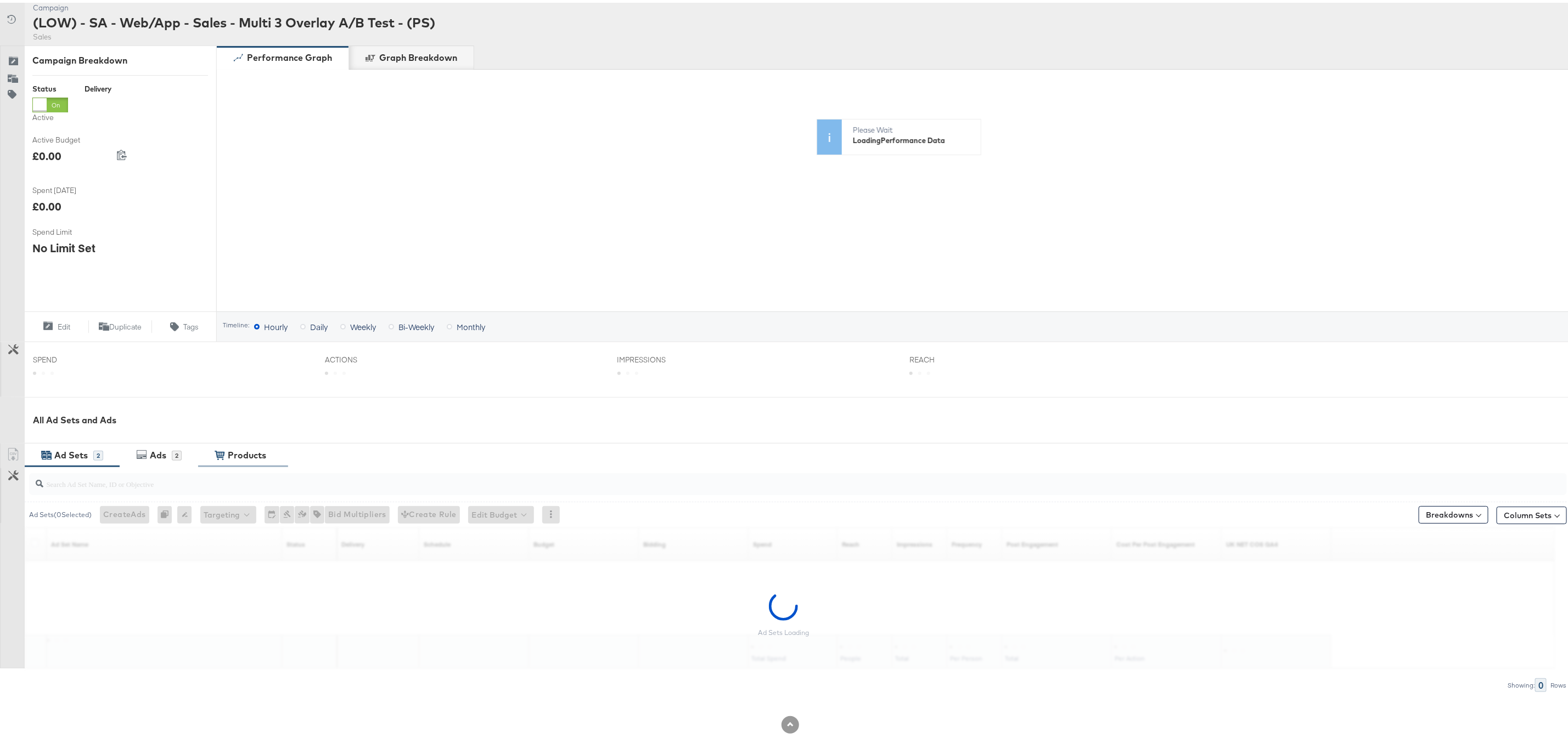
scroll to position [114, 0]
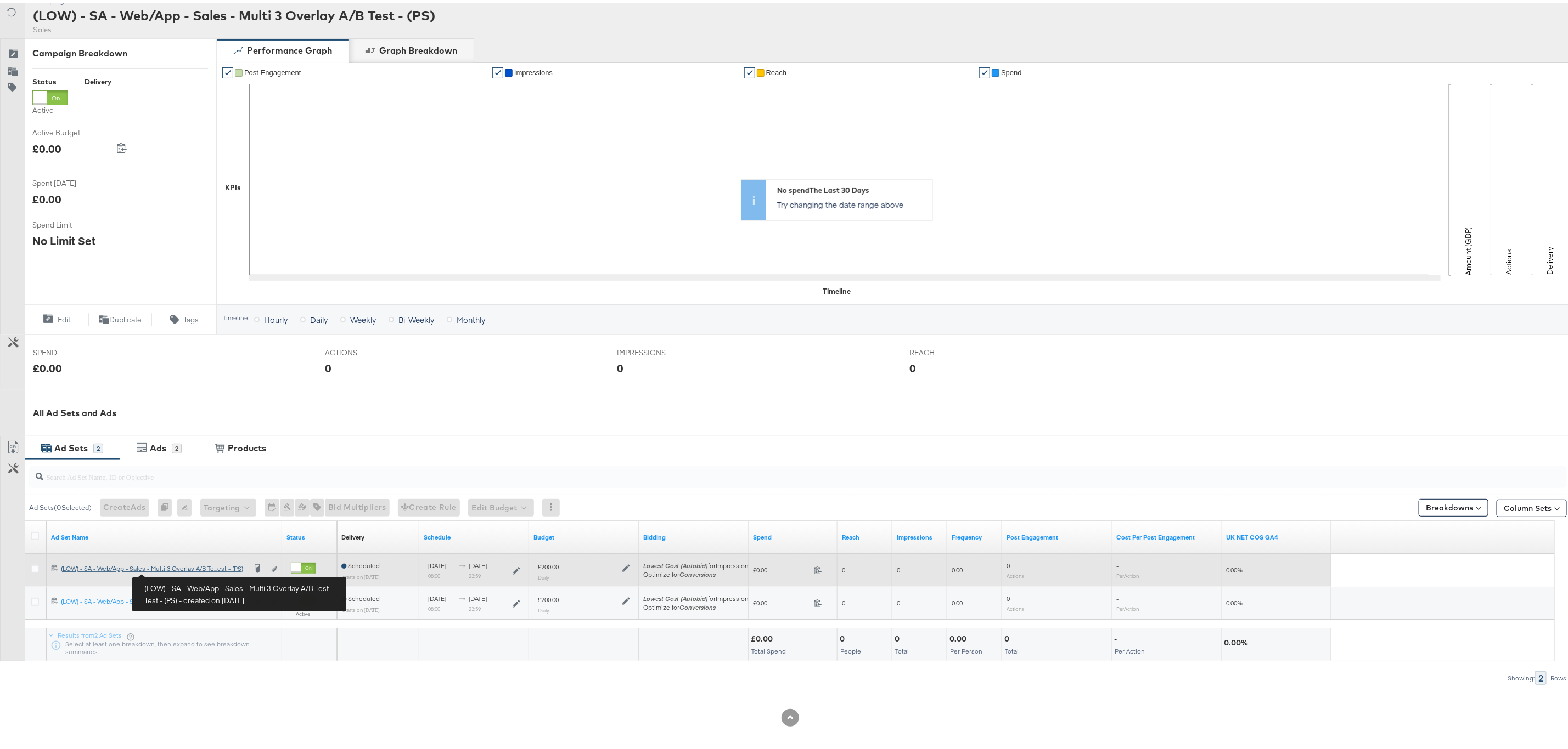
click at [173, 570] on div "(LOW) - SA - Web/App - Sales - Multi 3 Overlay A/B Test - Test - (PS) (LOW) - S…" at bounding box center [153, 566] width 185 height 9
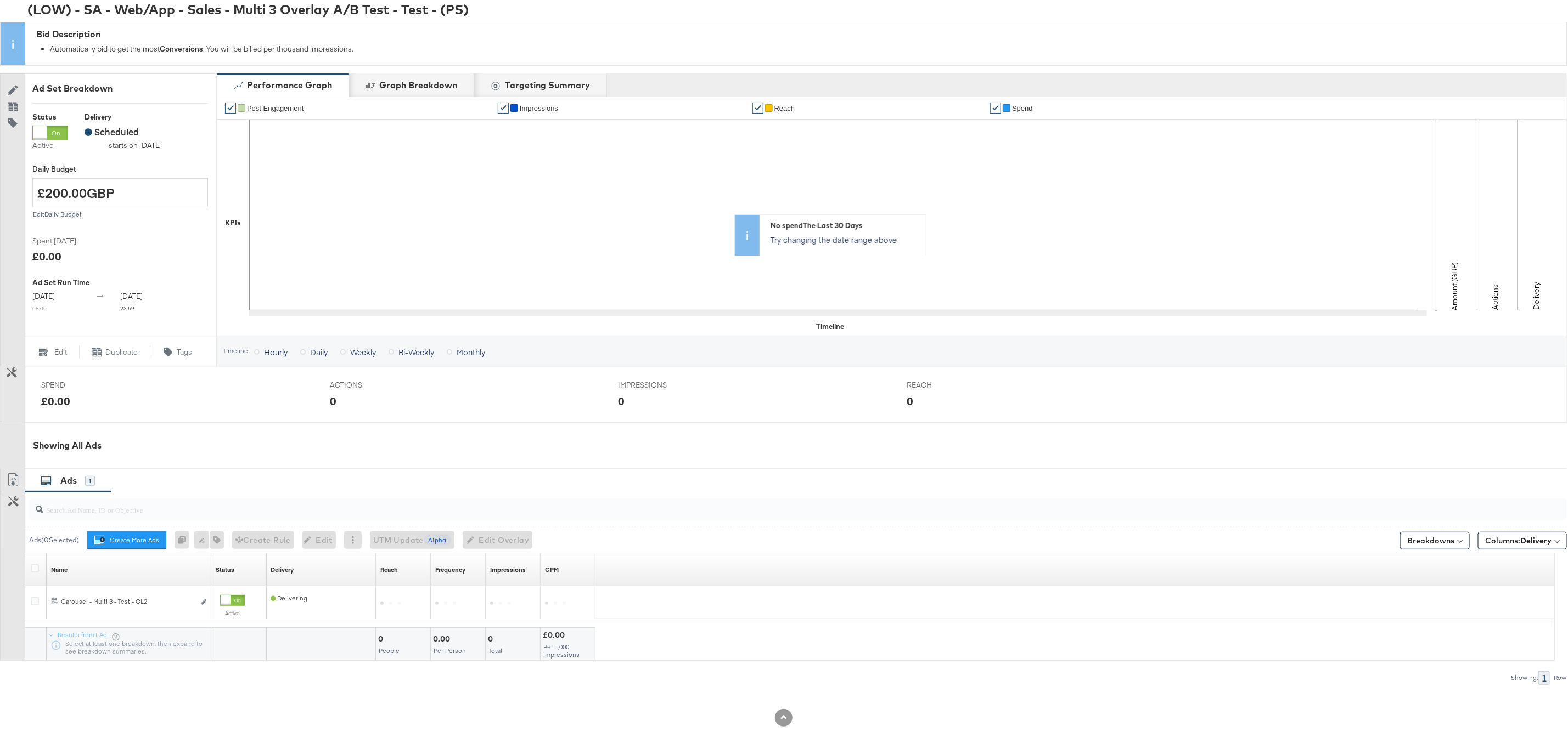
scroll to position [113, 0]
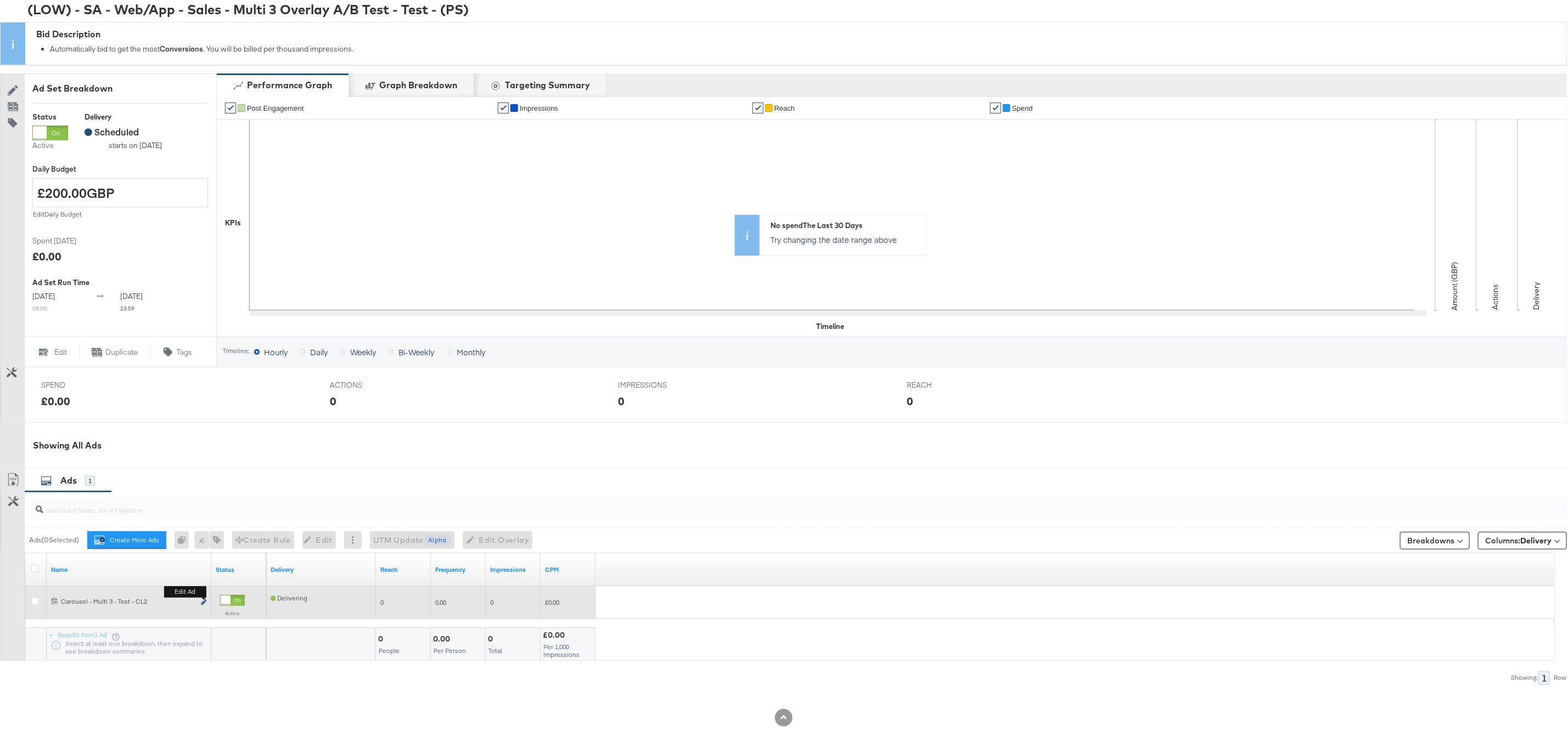
click at [201, 601] on icon "link" at bounding box center [203, 600] width 6 height 6
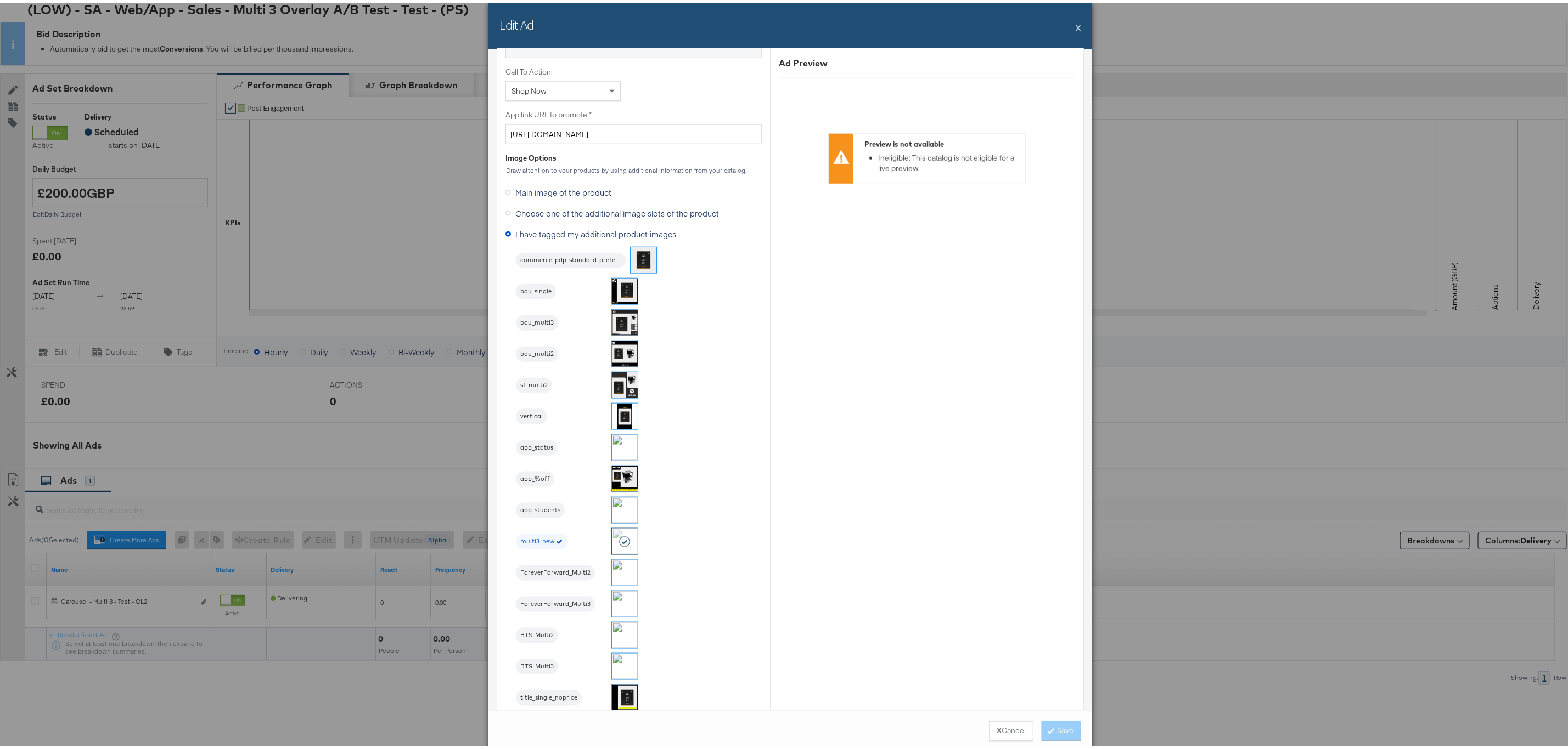
scroll to position [905, 0]
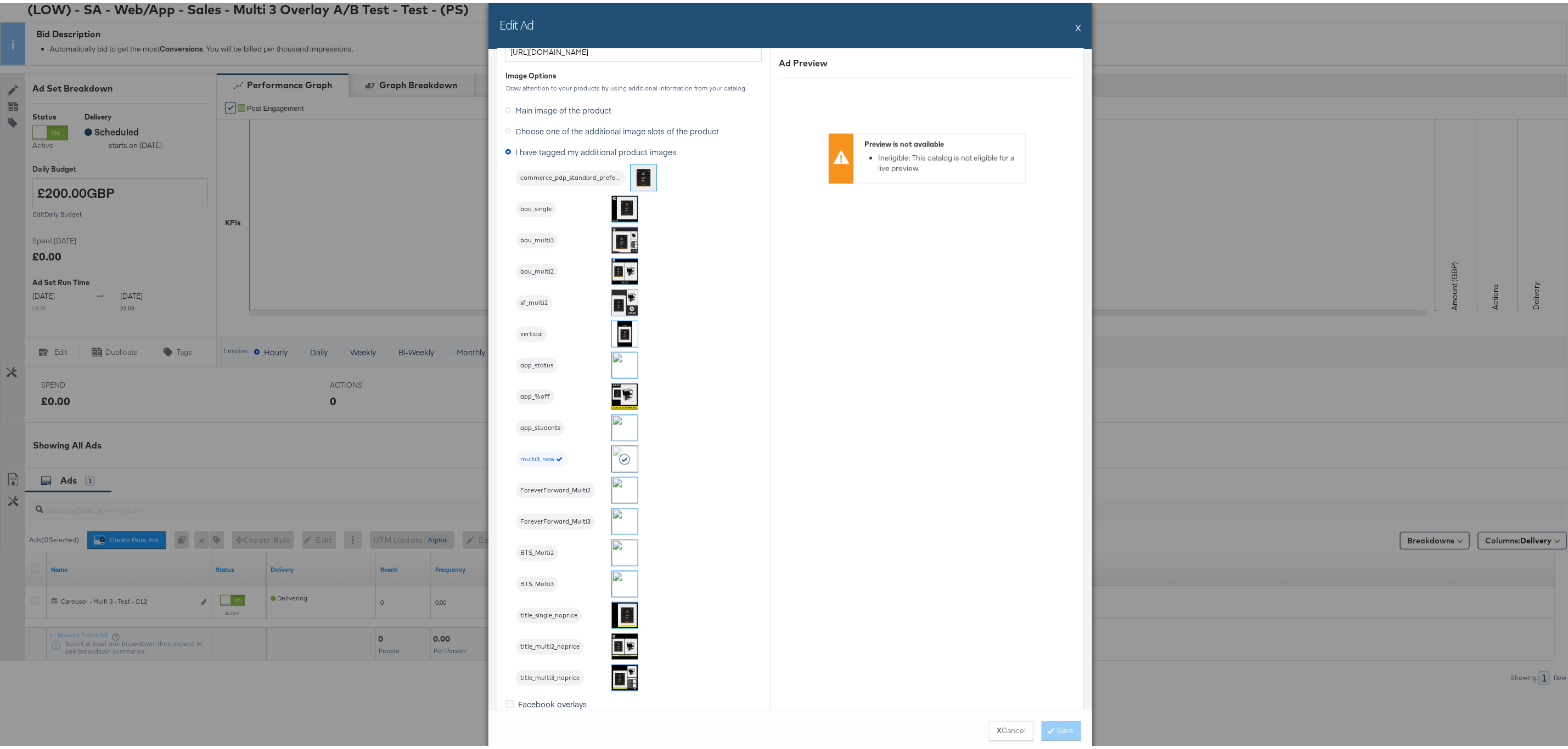
click at [1075, 27] on button "X" at bounding box center [1078, 24] width 6 height 22
